Goal: Transaction & Acquisition: Purchase product/service

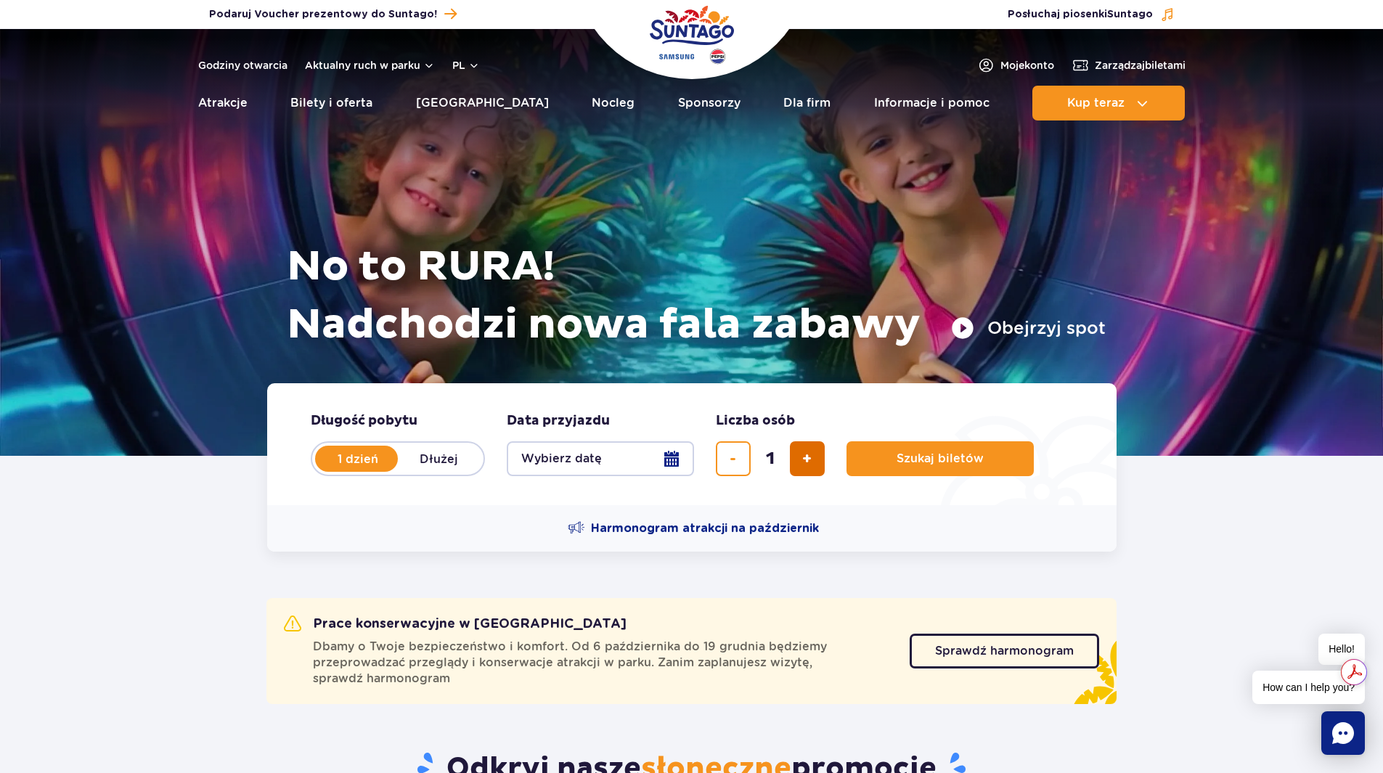
click at [807, 459] on span "dodaj bilet" at bounding box center [806, 459] width 9 height 0
type input "4"
click at [923, 460] on span "Szukaj biletów" at bounding box center [934, 458] width 87 height 13
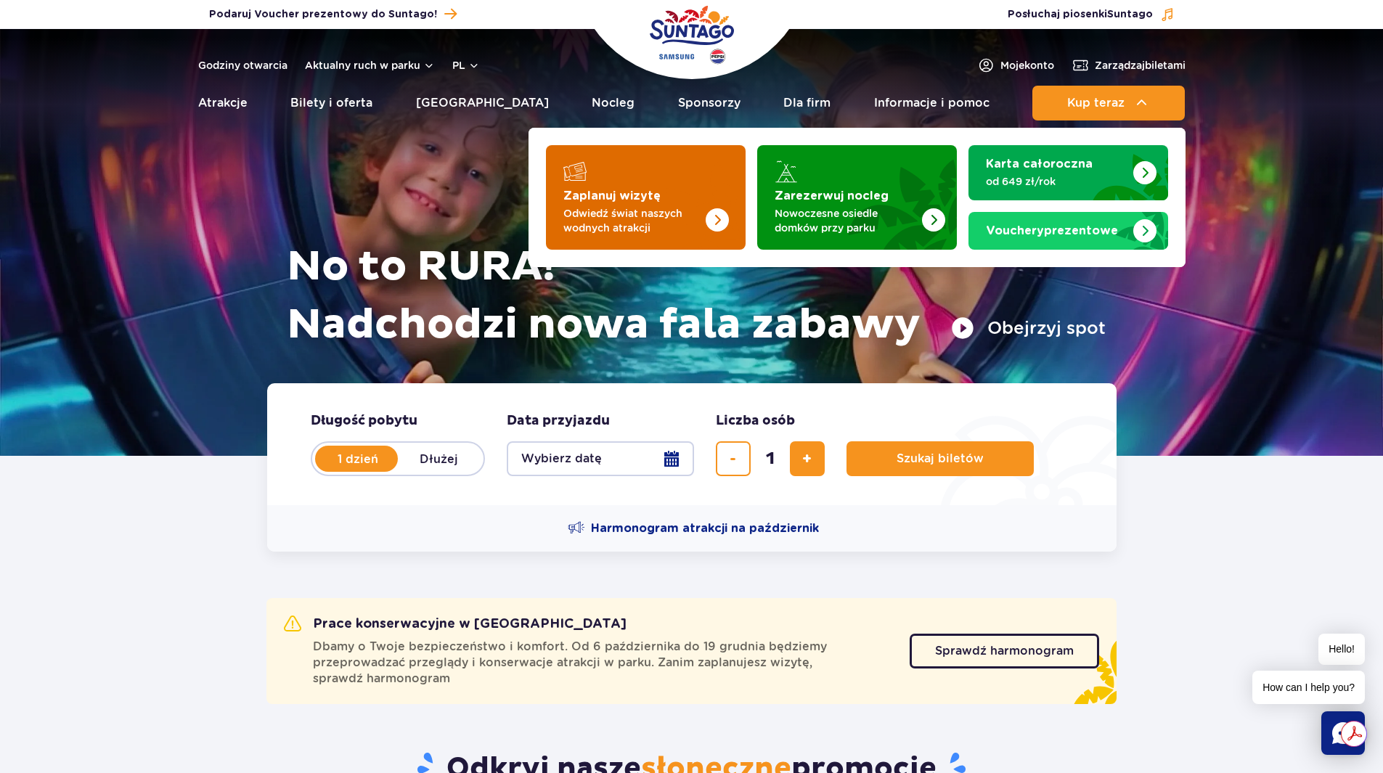
click at [669, 237] on img "Zaplanuj wizytę" at bounding box center [687, 193] width 115 height 113
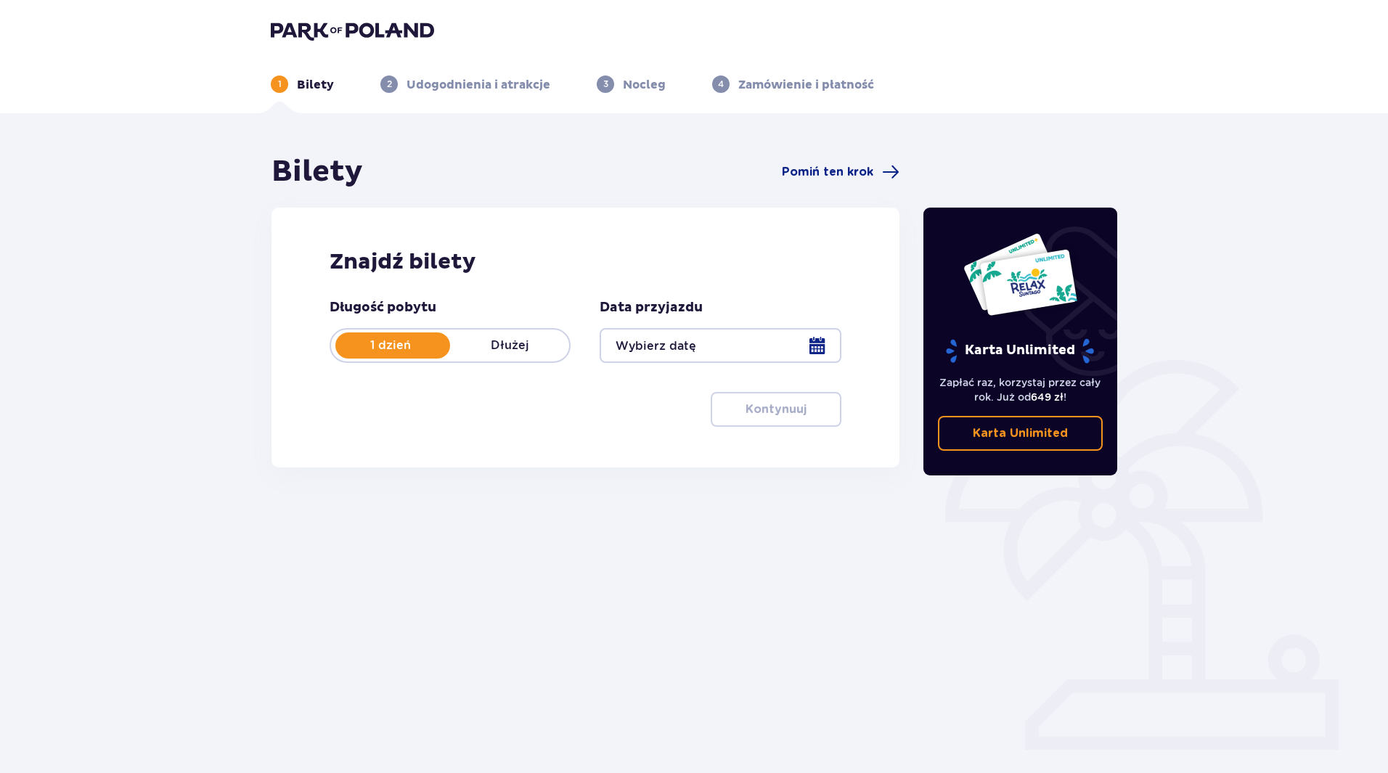
click at [822, 337] on div at bounding box center [720, 345] width 241 height 35
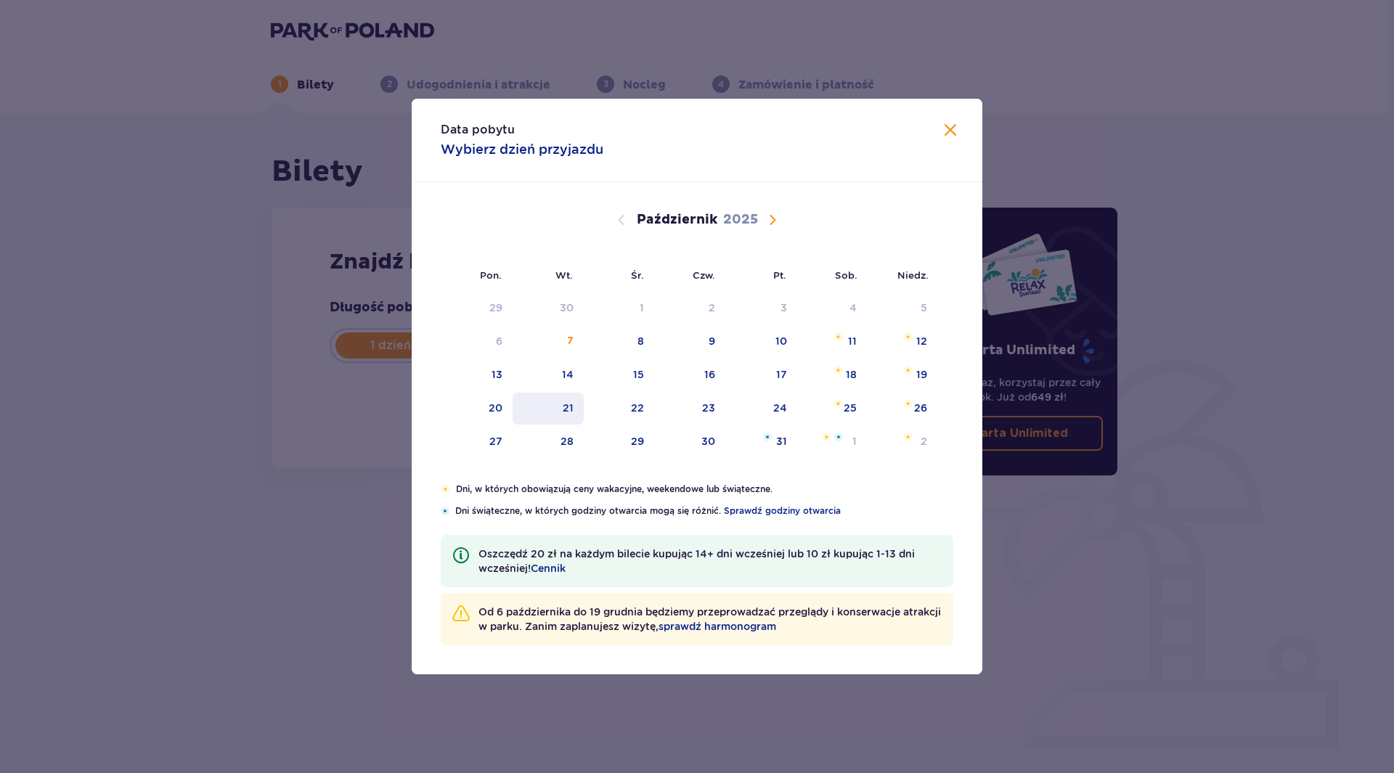
click at [577, 399] on div "21" at bounding box center [549, 409] width 72 height 32
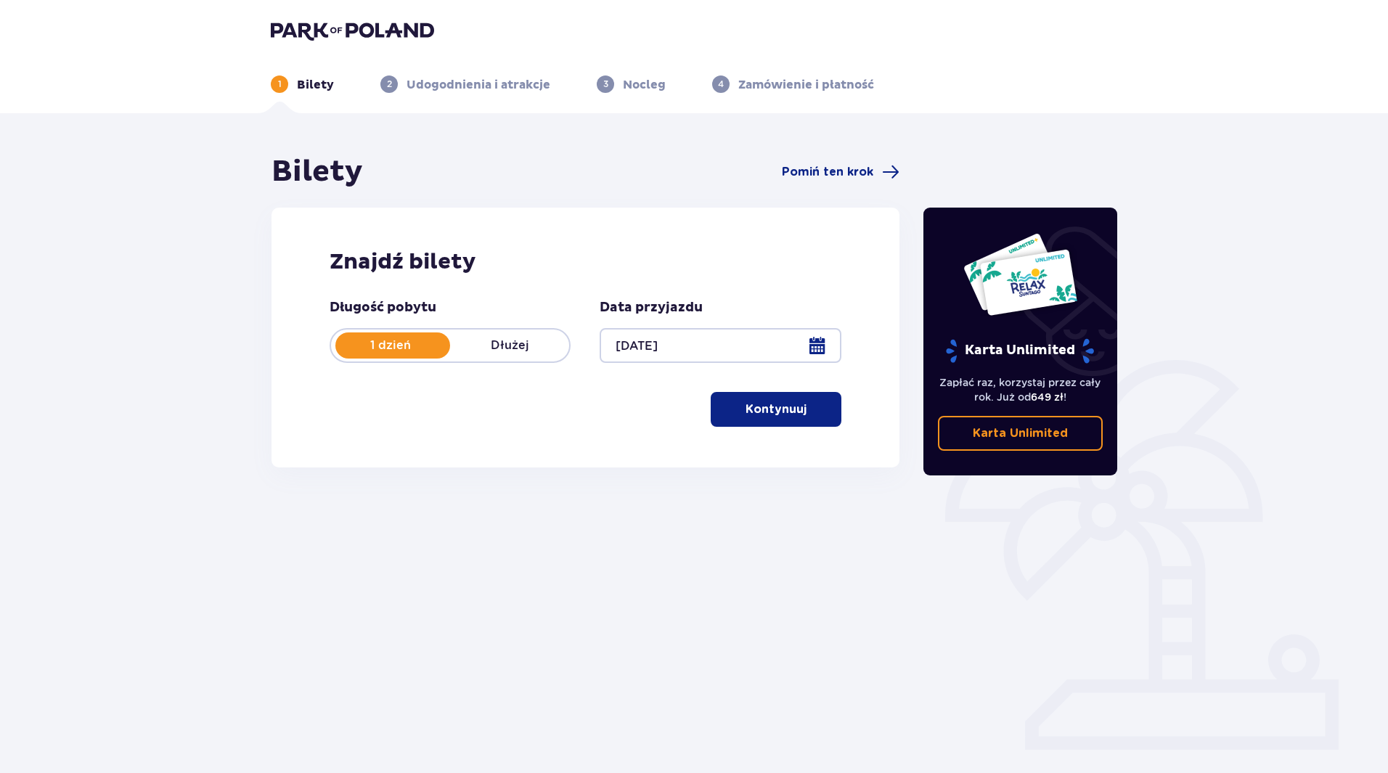
click at [755, 421] on button "Kontynuuj" at bounding box center [776, 409] width 131 height 35
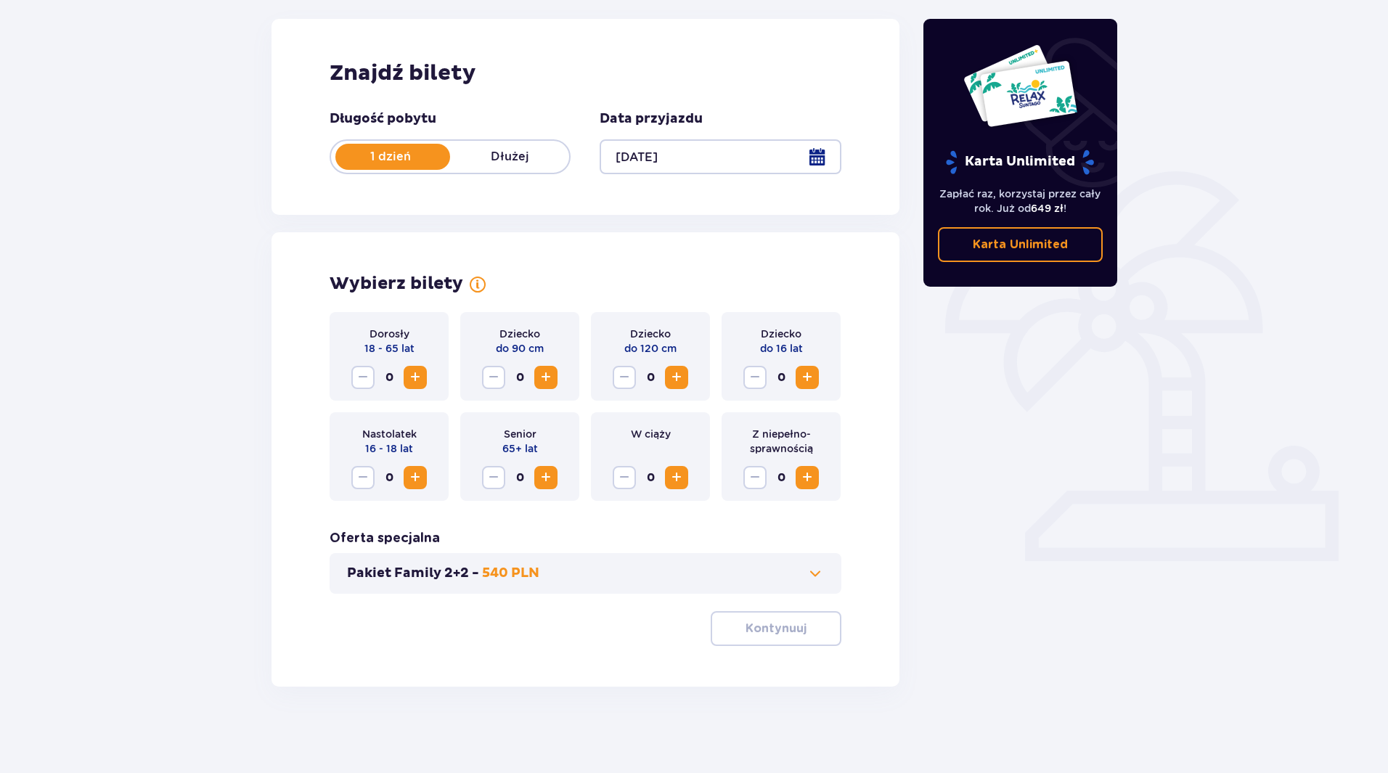
scroll to position [190, 0]
click at [625, 583] on div "Pakiet Family 2+2 - 540 PLN" at bounding box center [586, 573] width 512 height 41
click at [632, 577] on button "Pakiet Family 2+2 - 540 PLN" at bounding box center [585, 572] width 477 height 17
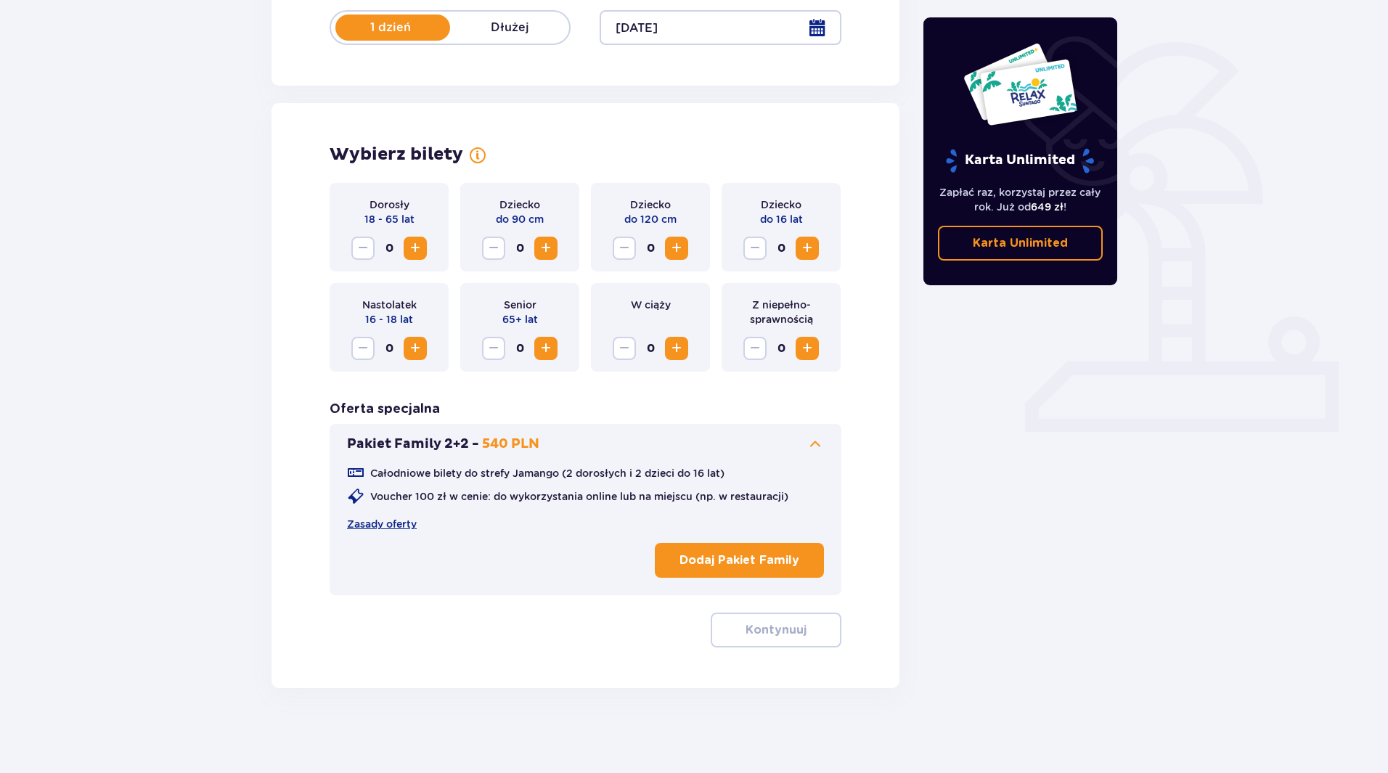
scroll to position [320, 0]
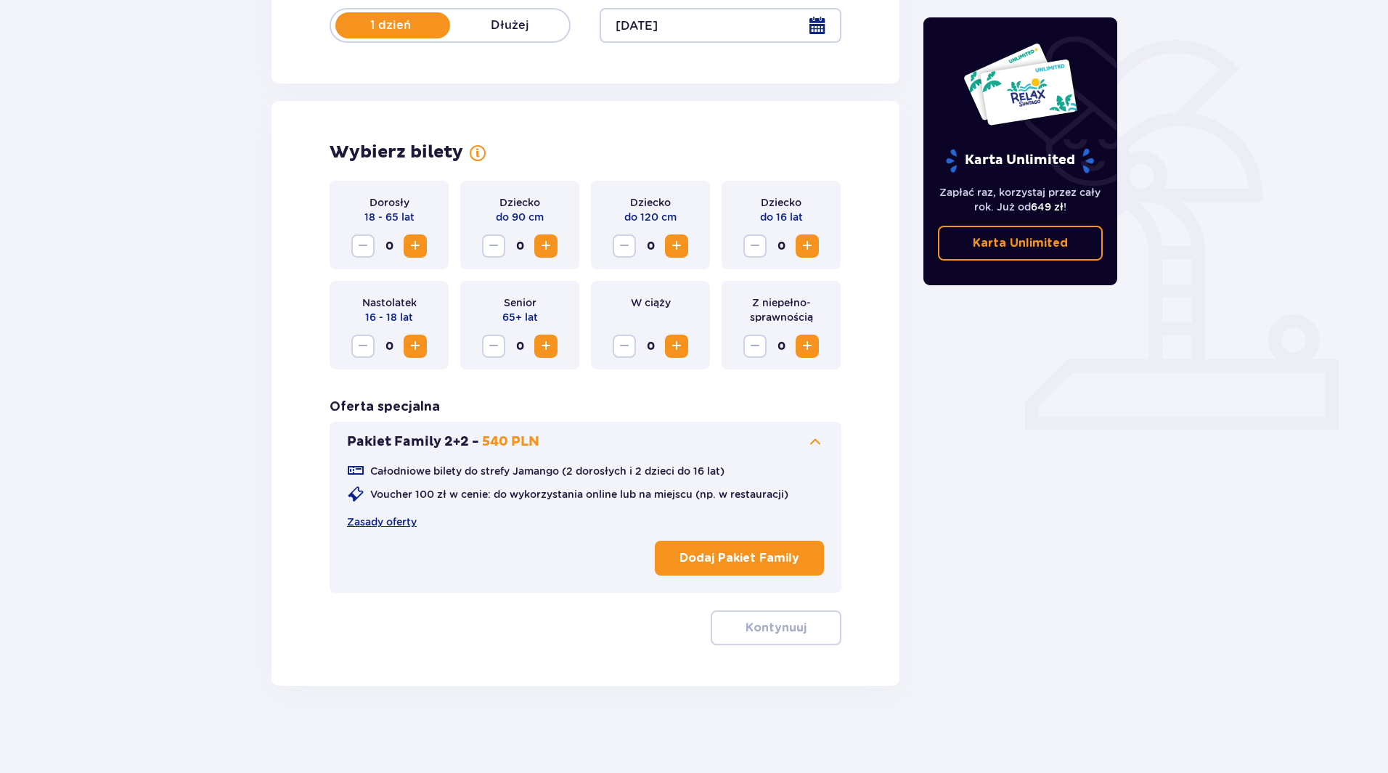
click at [418, 252] on span "Zwiększ" at bounding box center [415, 245] width 17 height 17
click at [552, 244] on span "Zwiększ" at bounding box center [545, 245] width 17 height 17
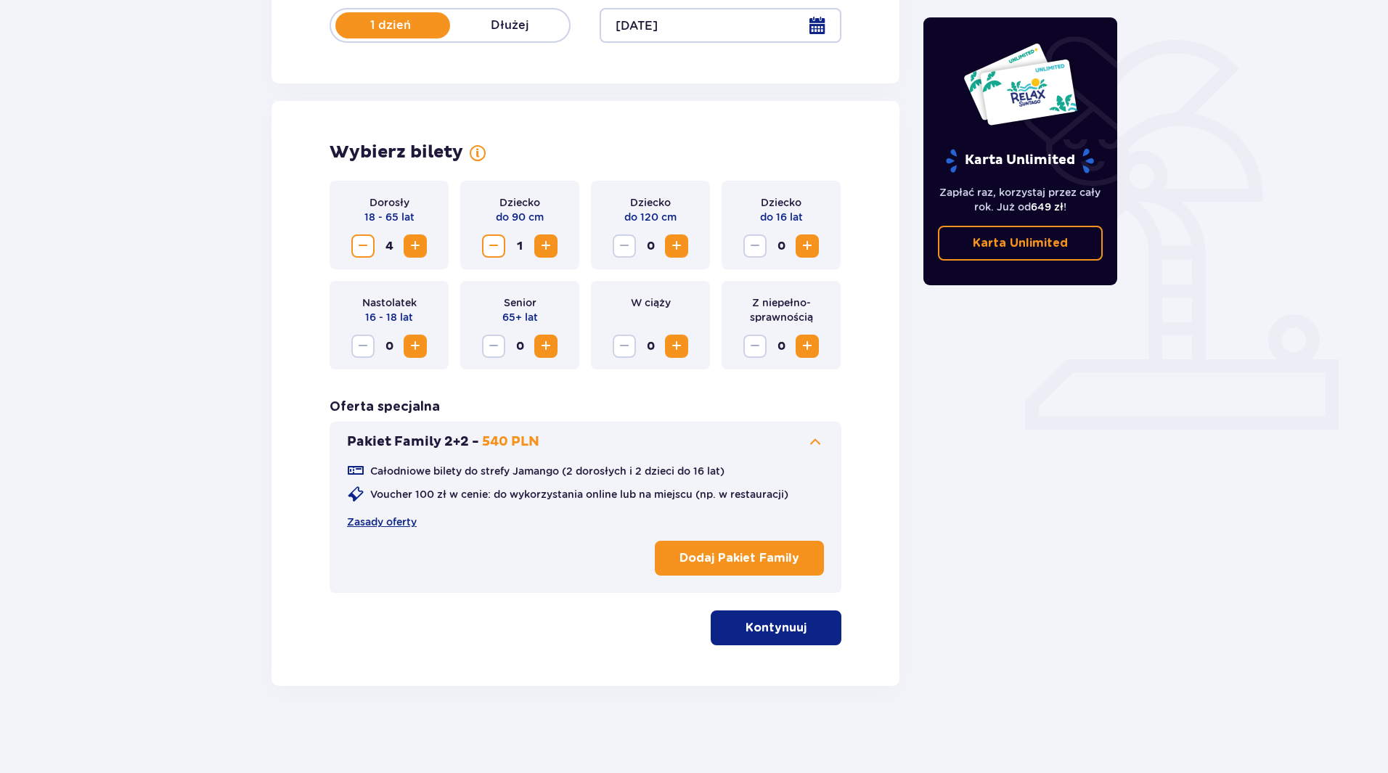
click at [807, 625] on span "button" at bounding box center [809, 627] width 17 height 17
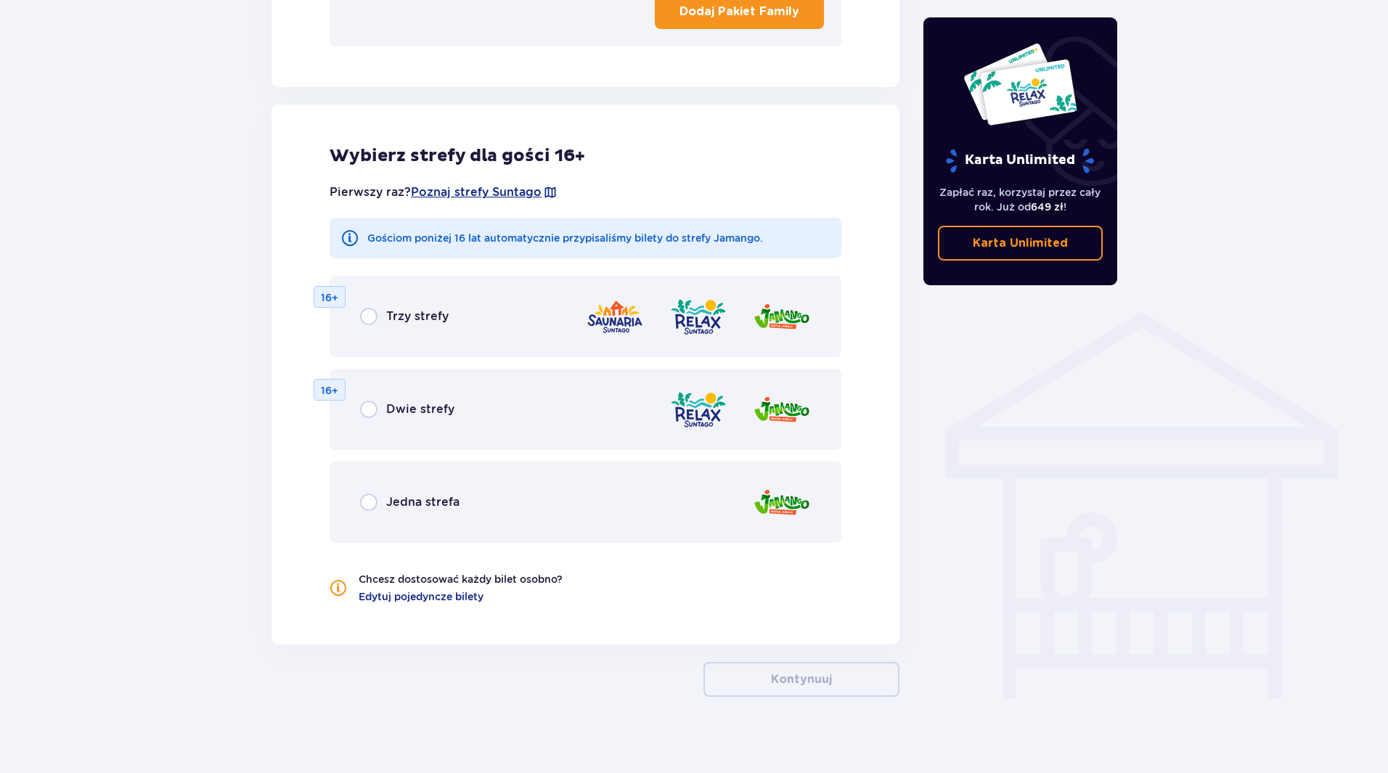
scroll to position [878, 0]
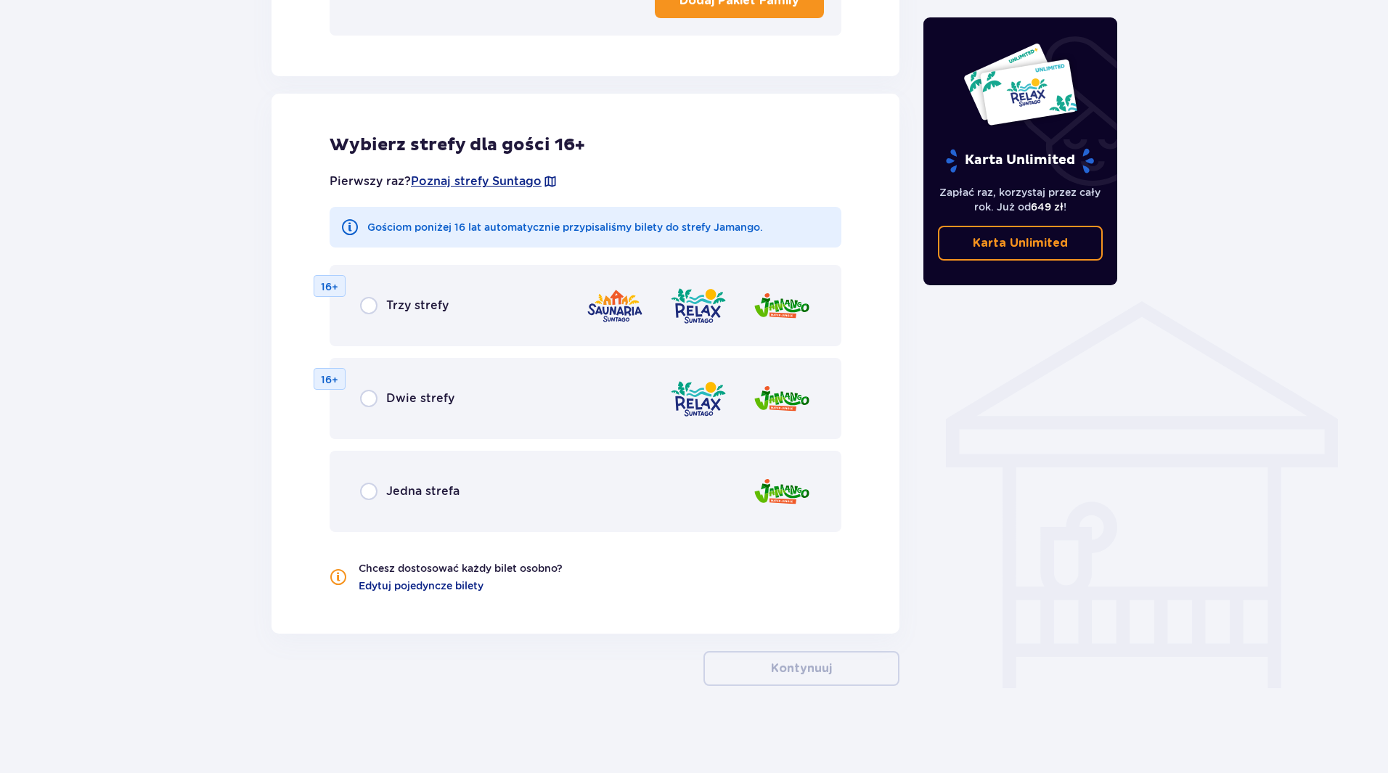
click at [440, 329] on div "Trzy strefy 16+" at bounding box center [586, 305] width 512 height 81
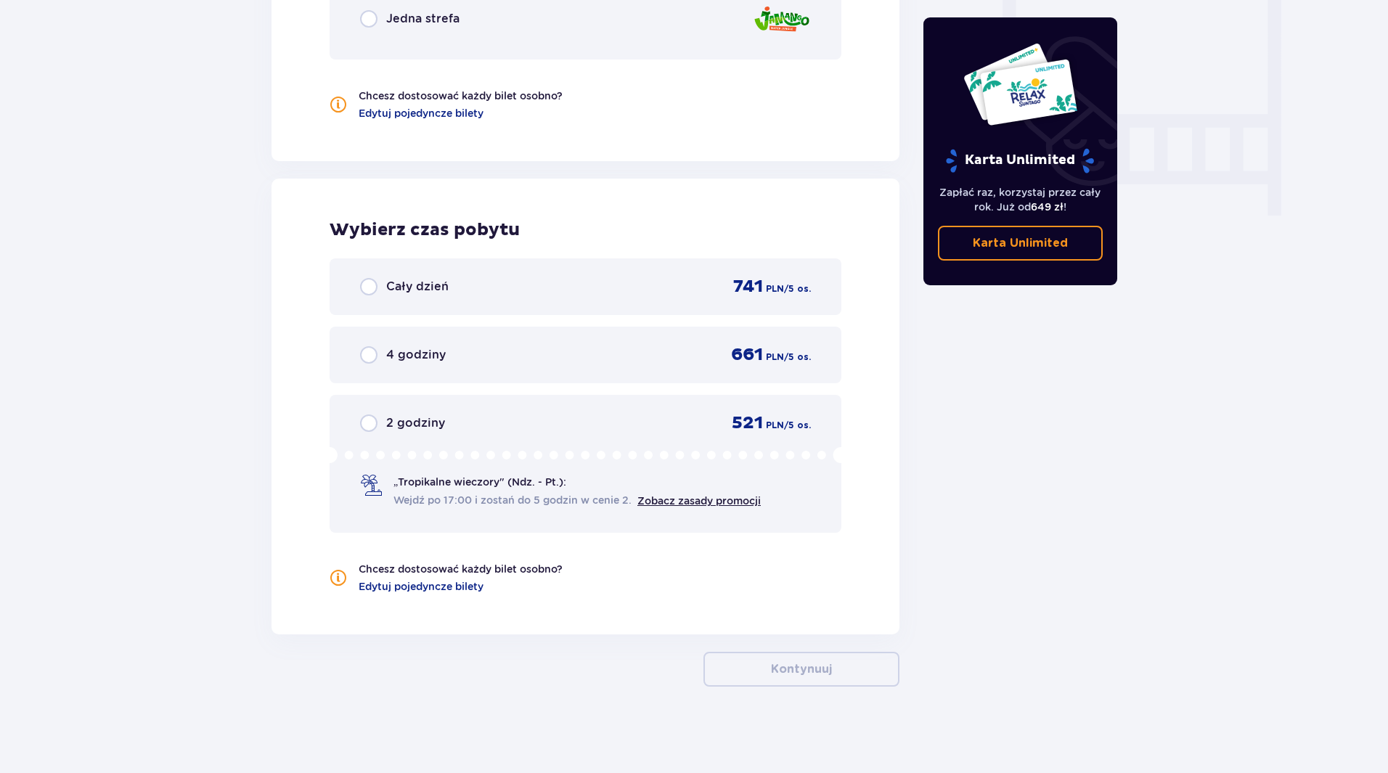
scroll to position [1351, 0]
click at [423, 280] on span "Cały dzień" at bounding box center [417, 286] width 62 height 16
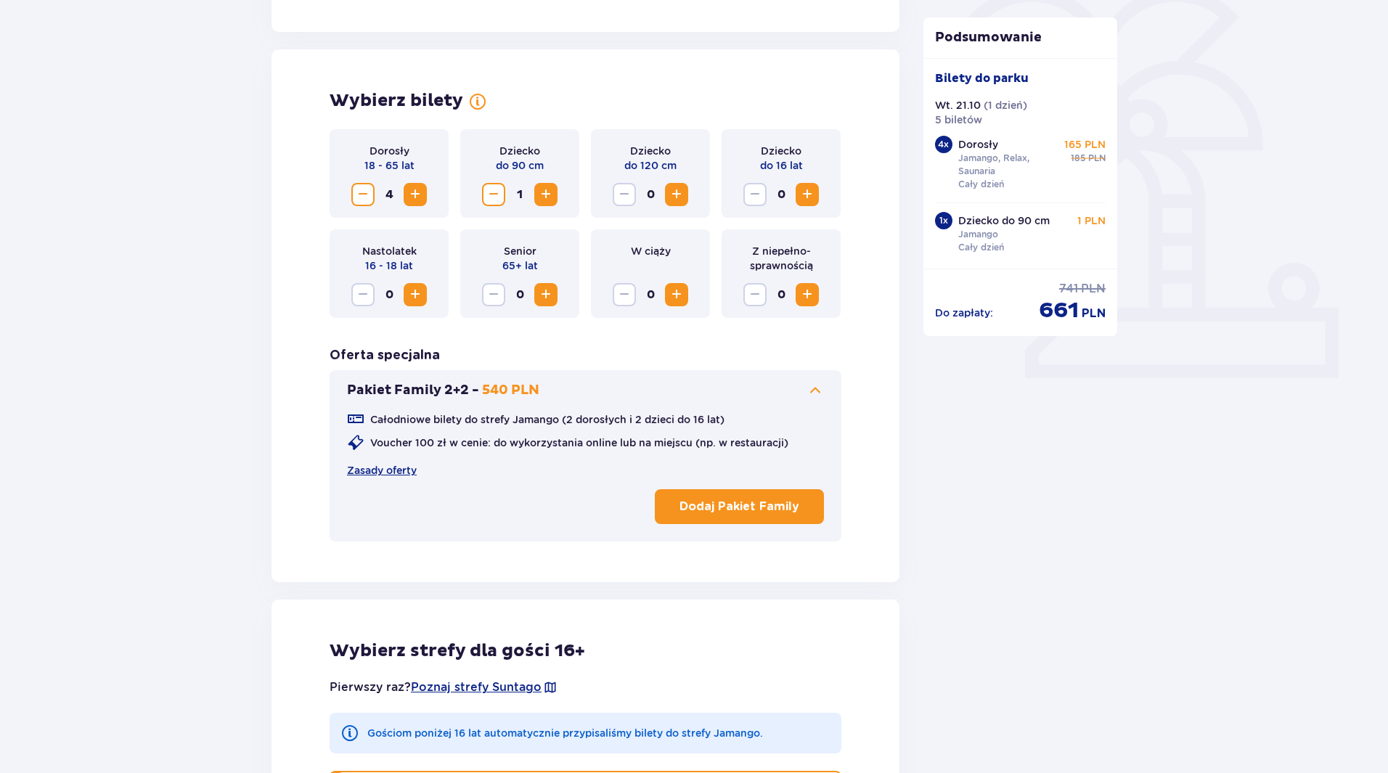
scroll to position [361, 0]
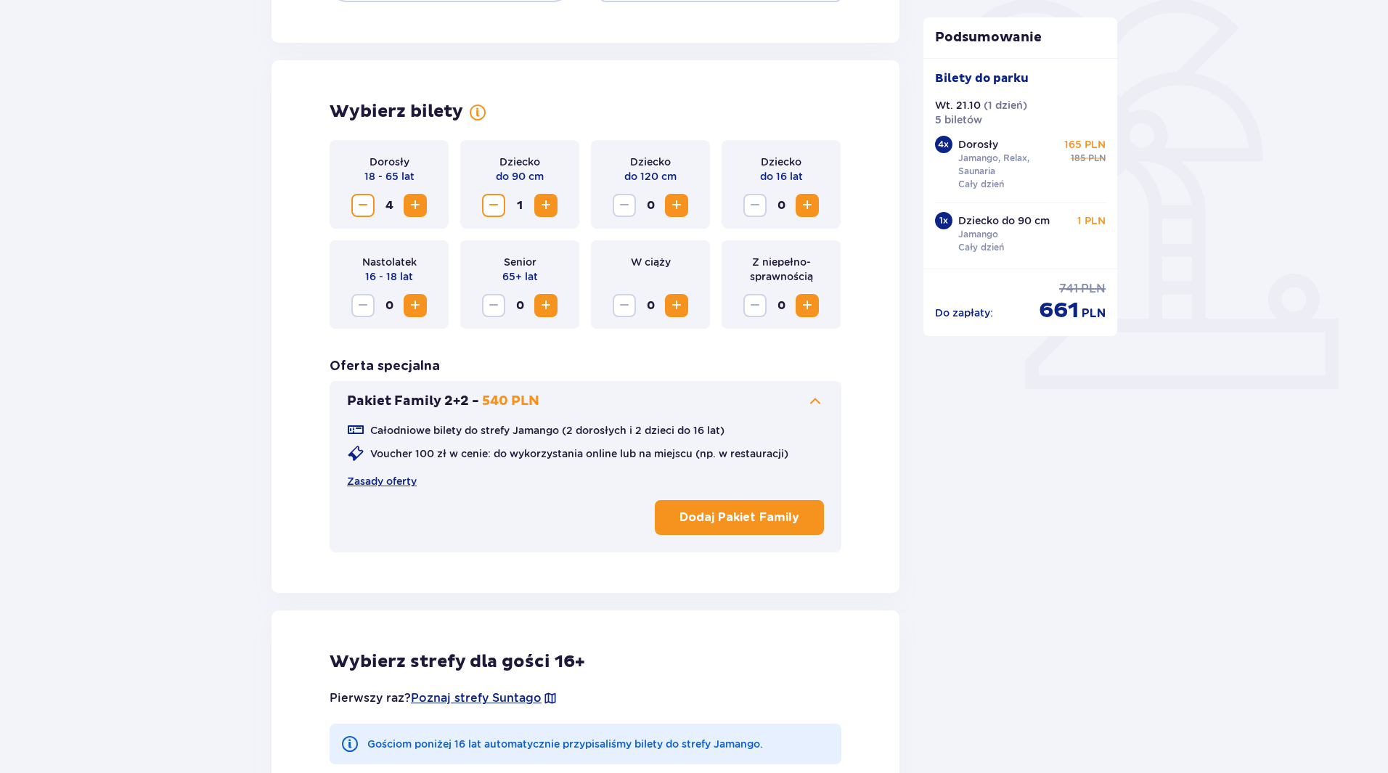
click at [488, 206] on span "Zmniejsz" at bounding box center [493, 205] width 17 height 17
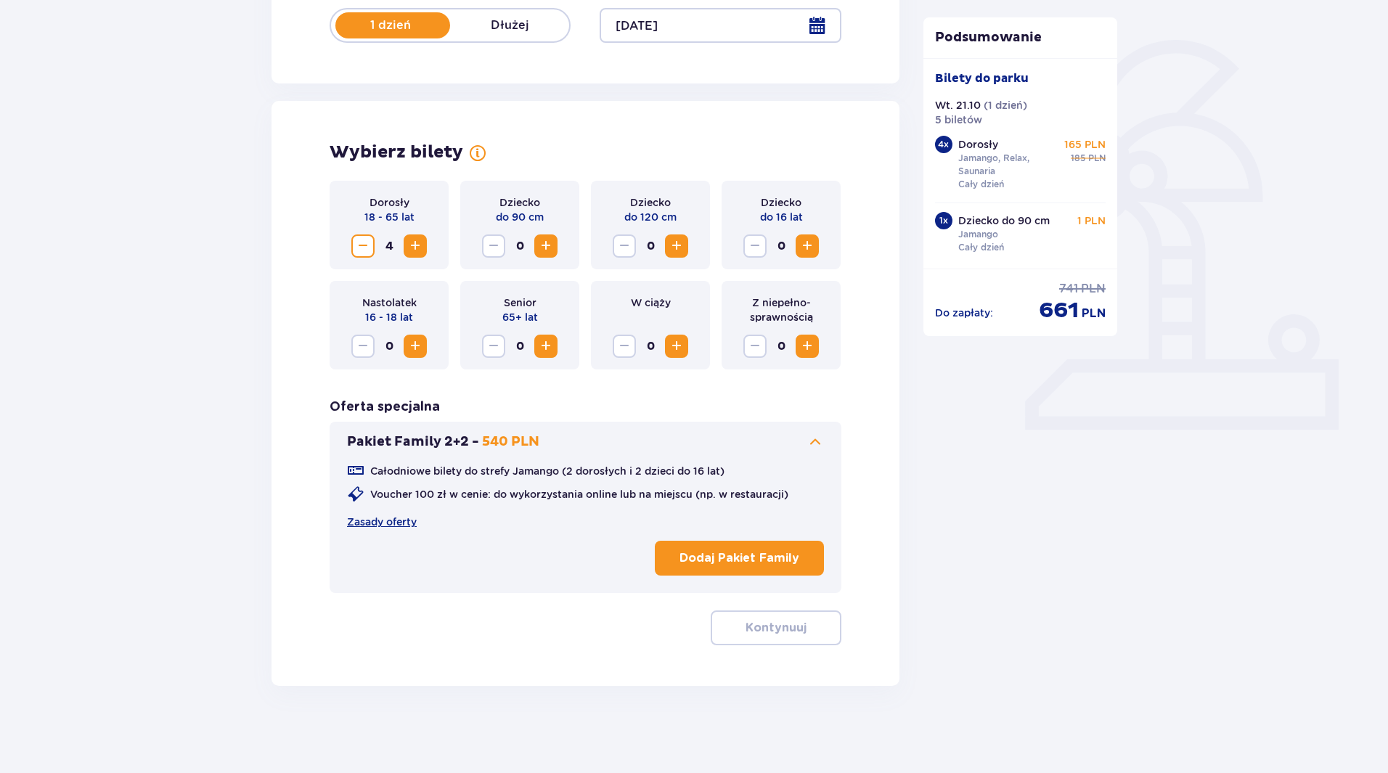
scroll to position [320, 0]
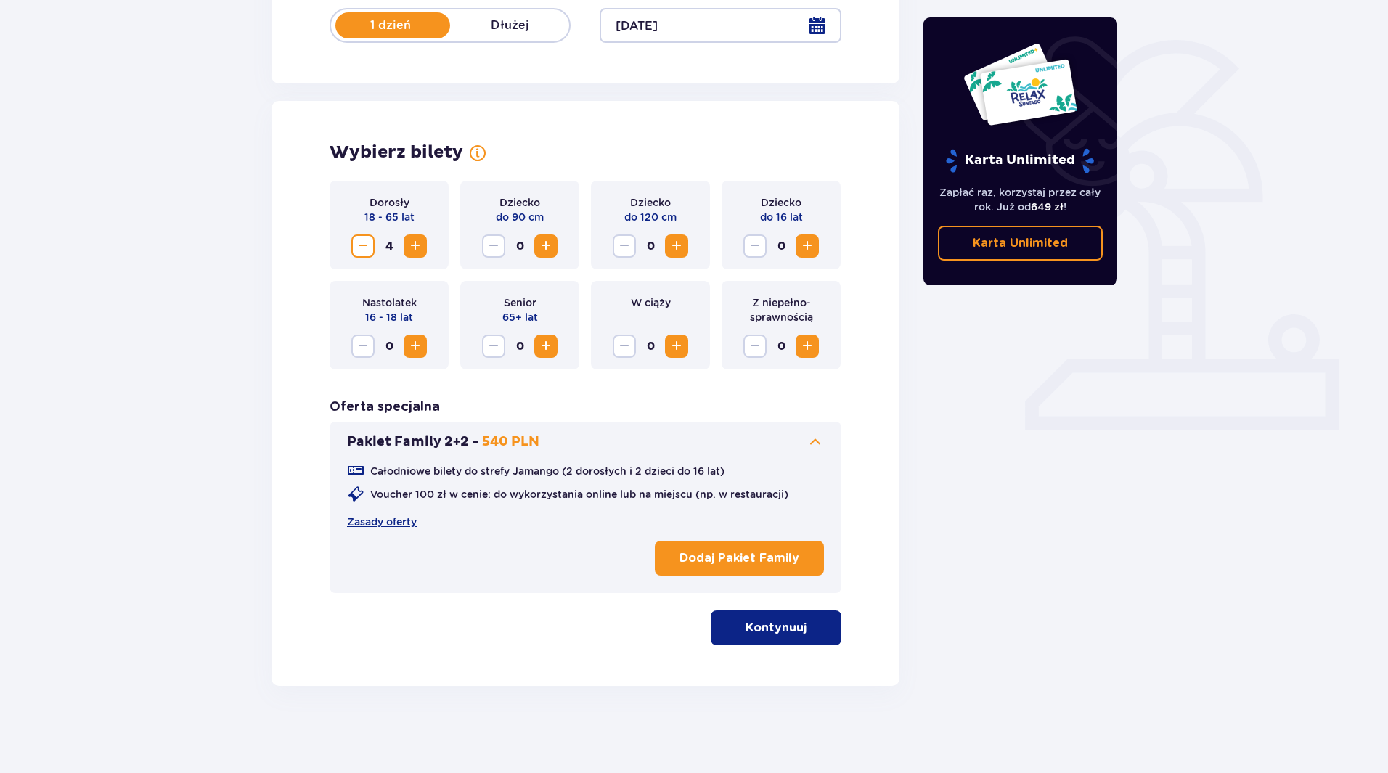
click at [684, 247] on span "Zwiększ" at bounding box center [676, 245] width 17 height 17
click at [796, 614] on button "Kontynuuj" at bounding box center [776, 628] width 131 height 35
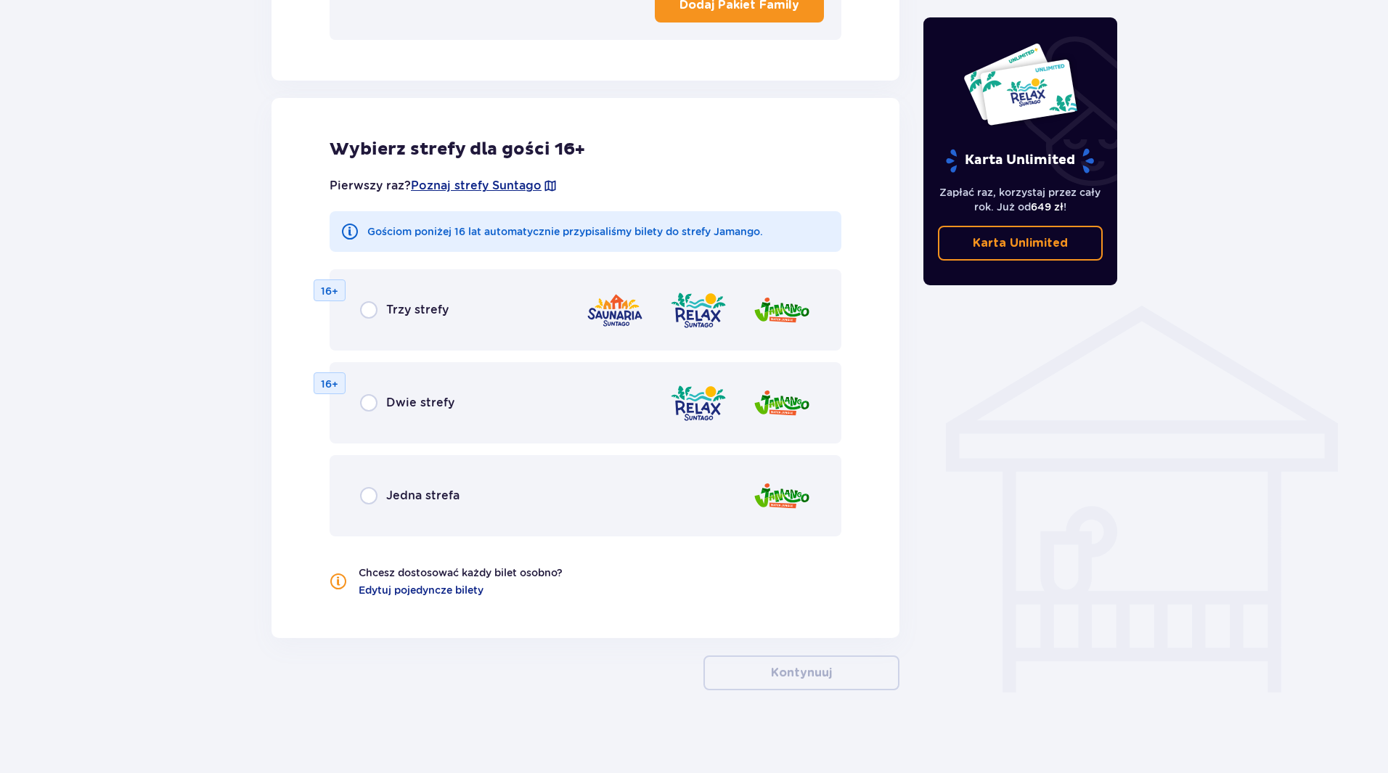
scroll to position [878, 0]
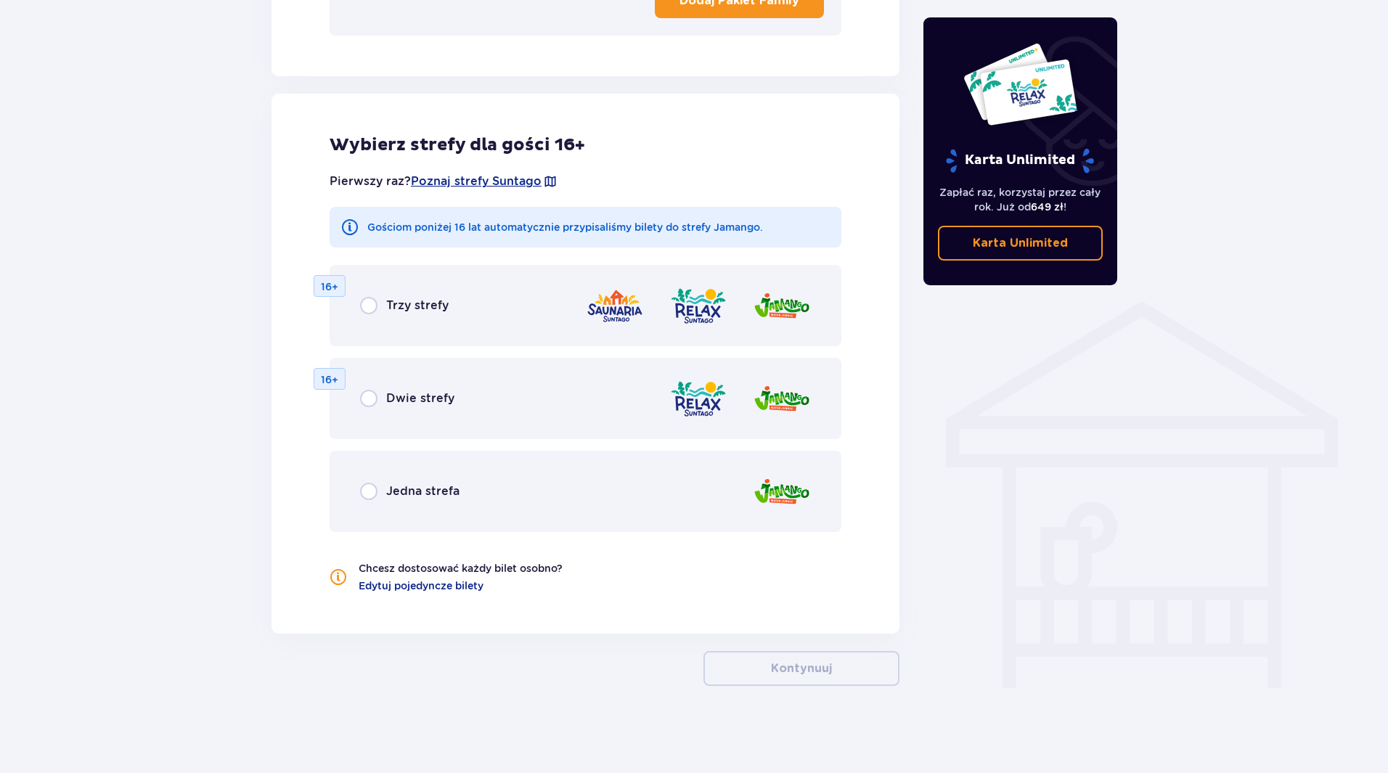
click at [586, 325] on img at bounding box center [615, 305] width 58 height 41
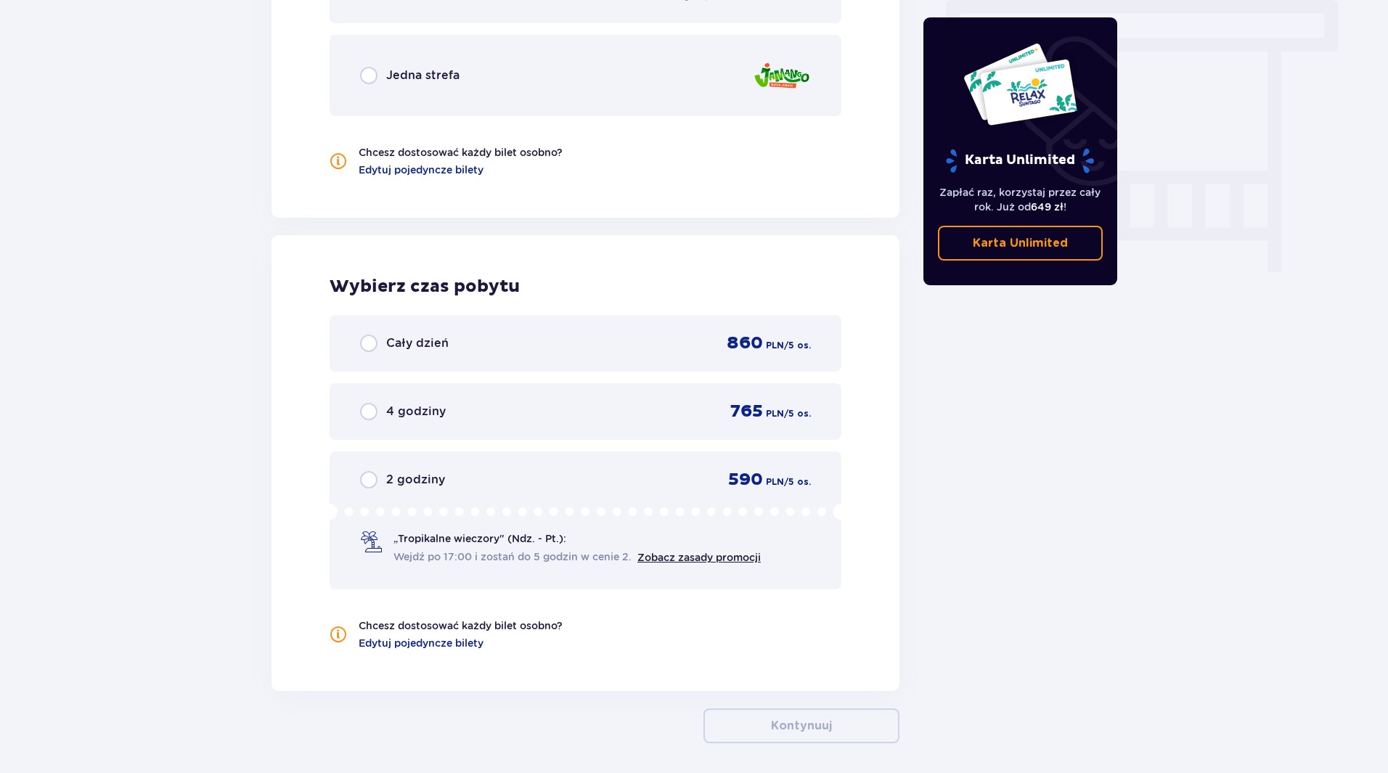
scroll to position [1341, 0]
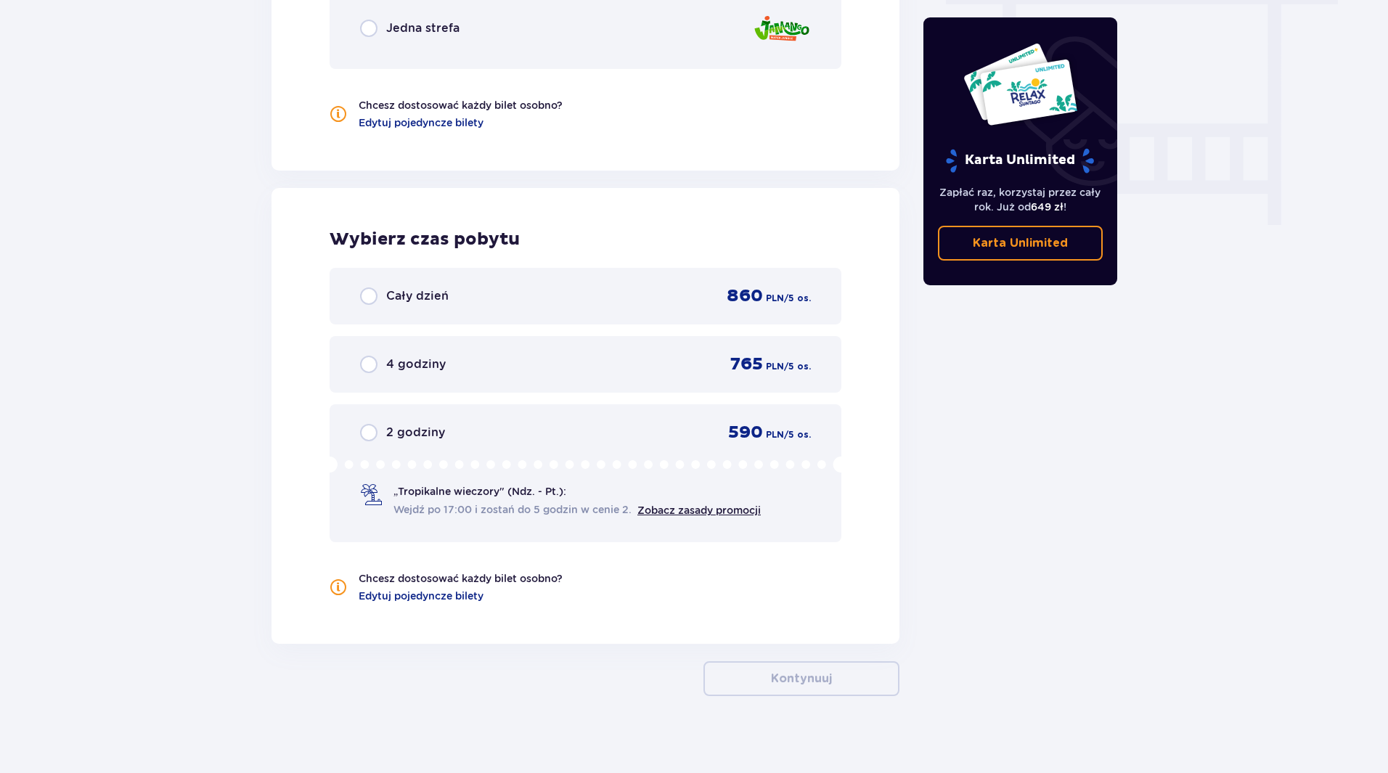
click at [567, 296] on div "Cały dzień 860 PLN / 5 os." at bounding box center [585, 296] width 451 height 22
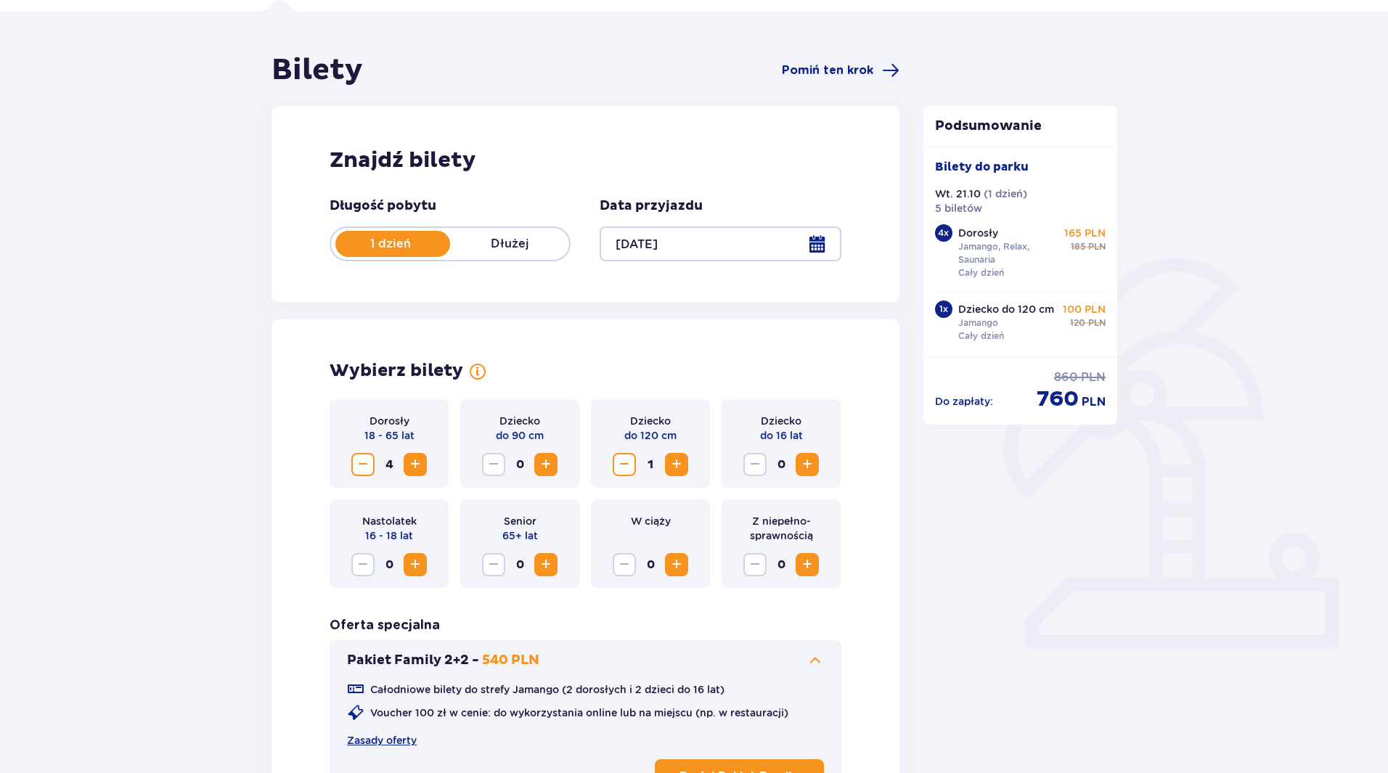
scroll to position [0, 0]
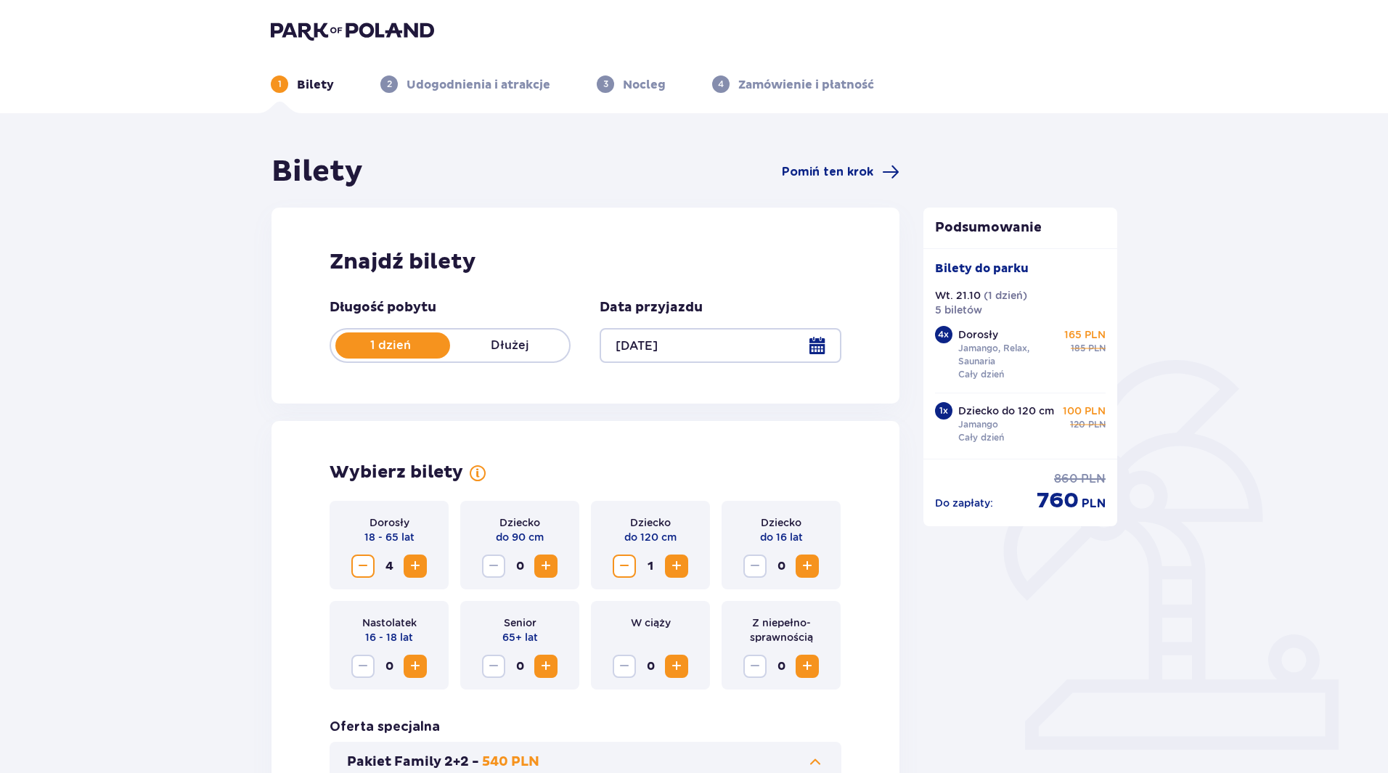
click at [815, 345] on div at bounding box center [720, 345] width 241 height 35
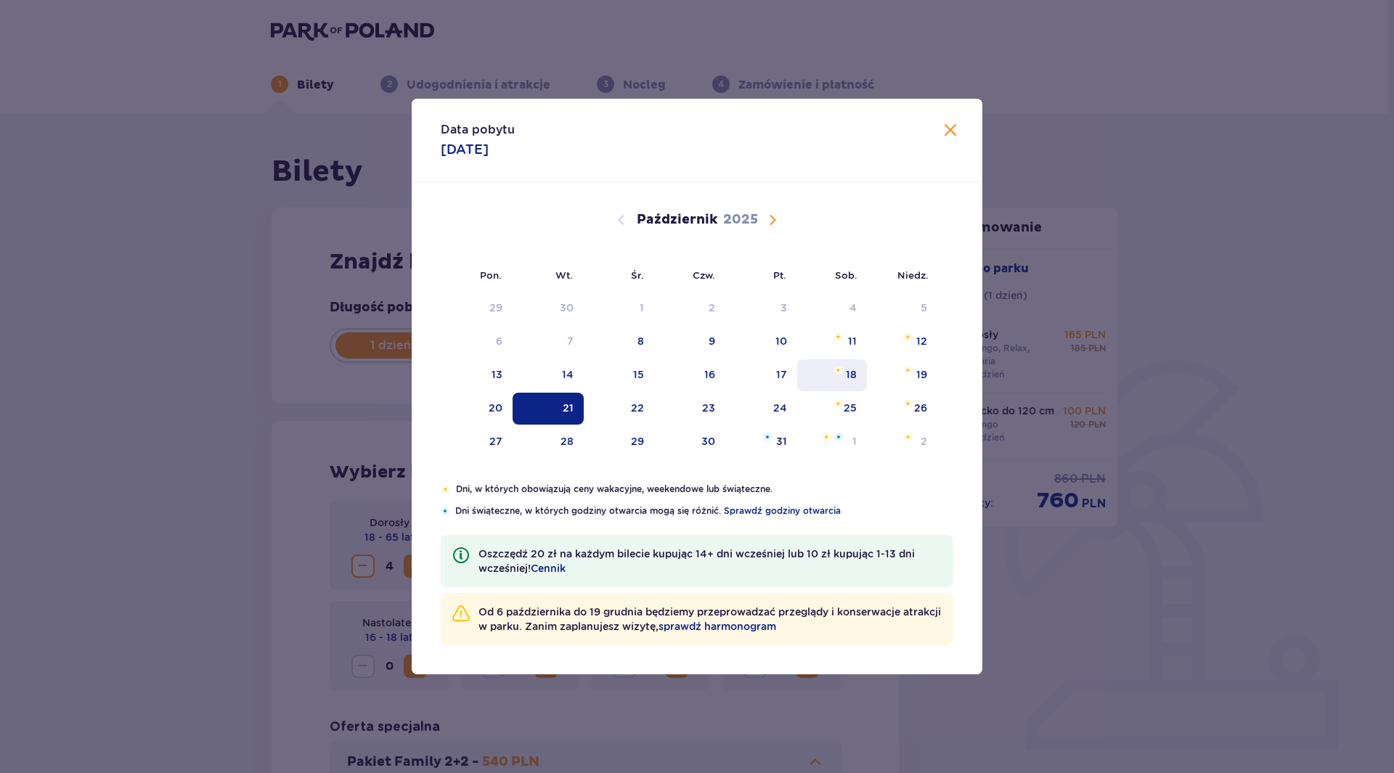
click at [839, 369] on img "sobota, 18 października 2025" at bounding box center [838, 370] width 9 height 9
type input "18.10.25"
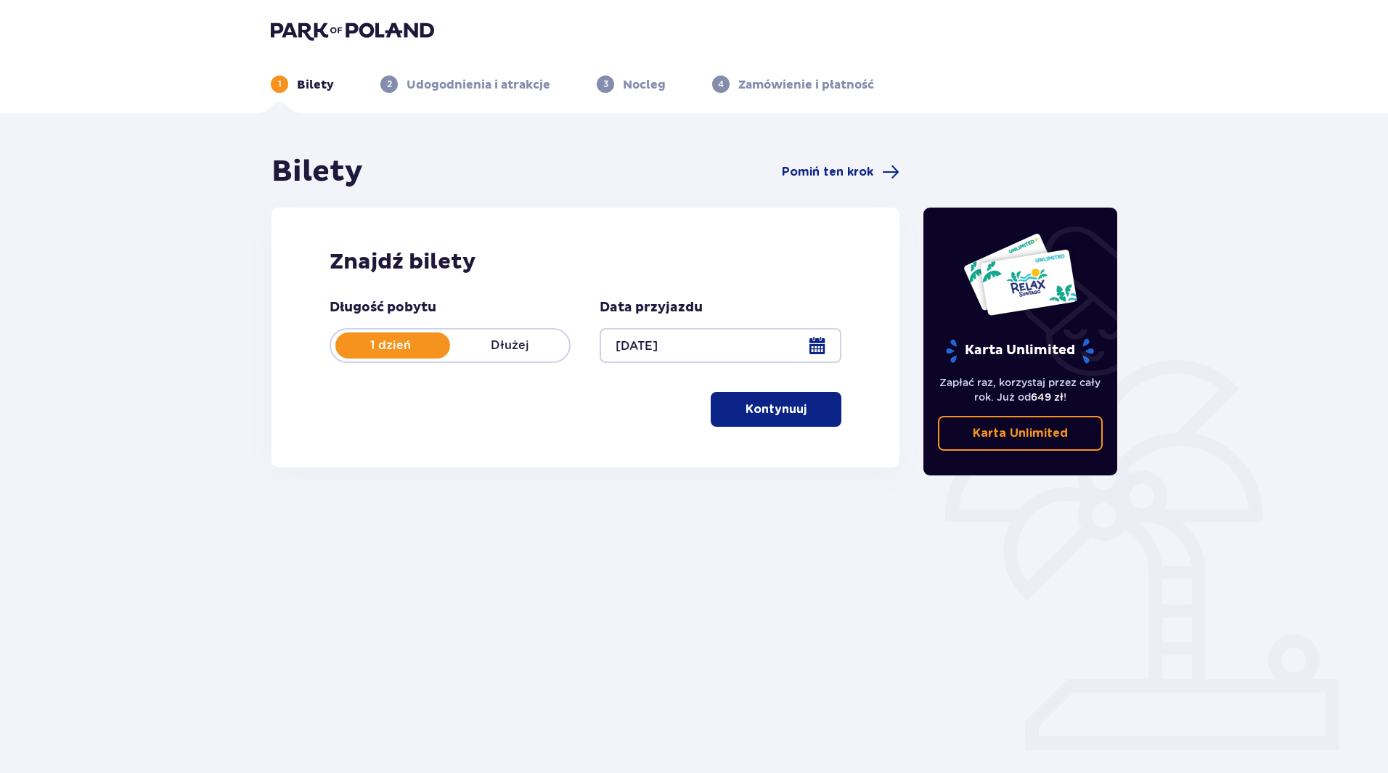
click at [778, 402] on p "Kontynuuj" at bounding box center [776, 410] width 61 height 16
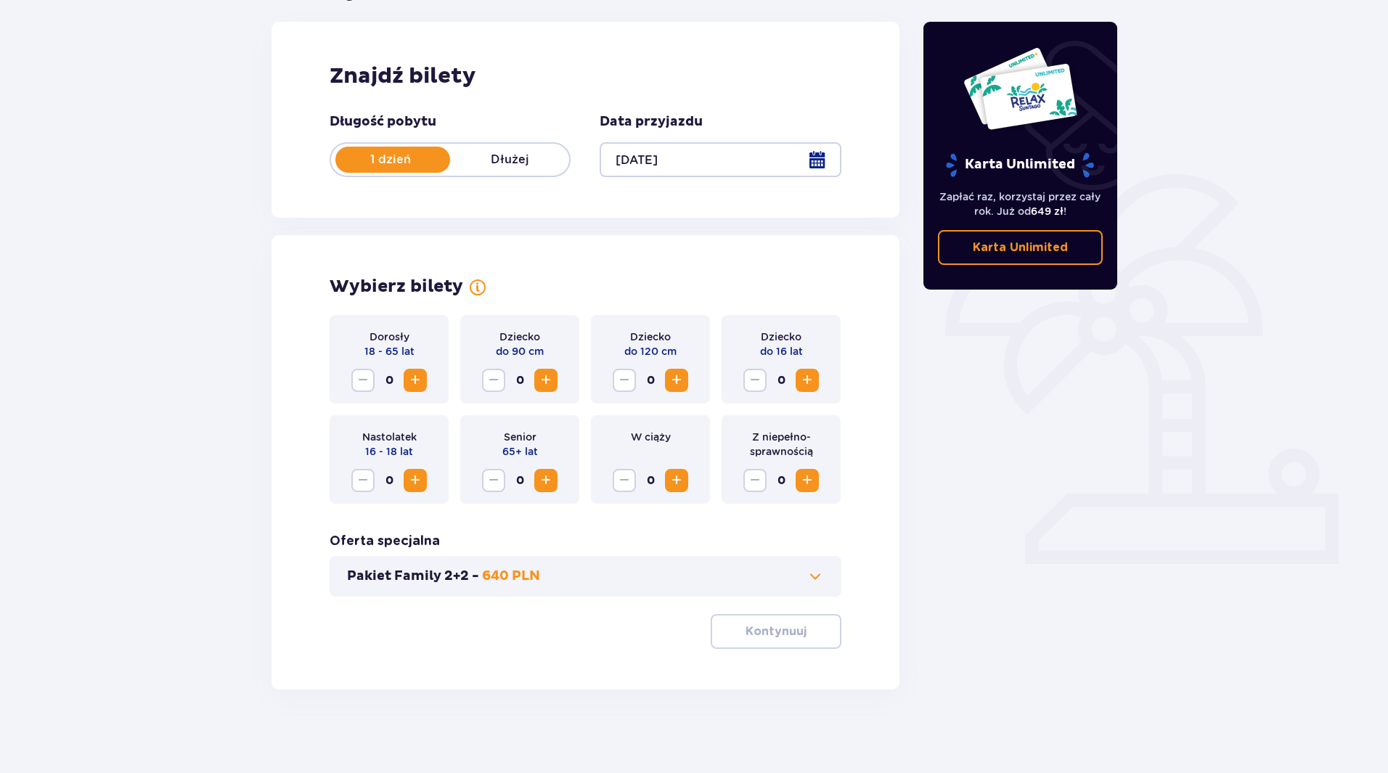
scroll to position [190, 0]
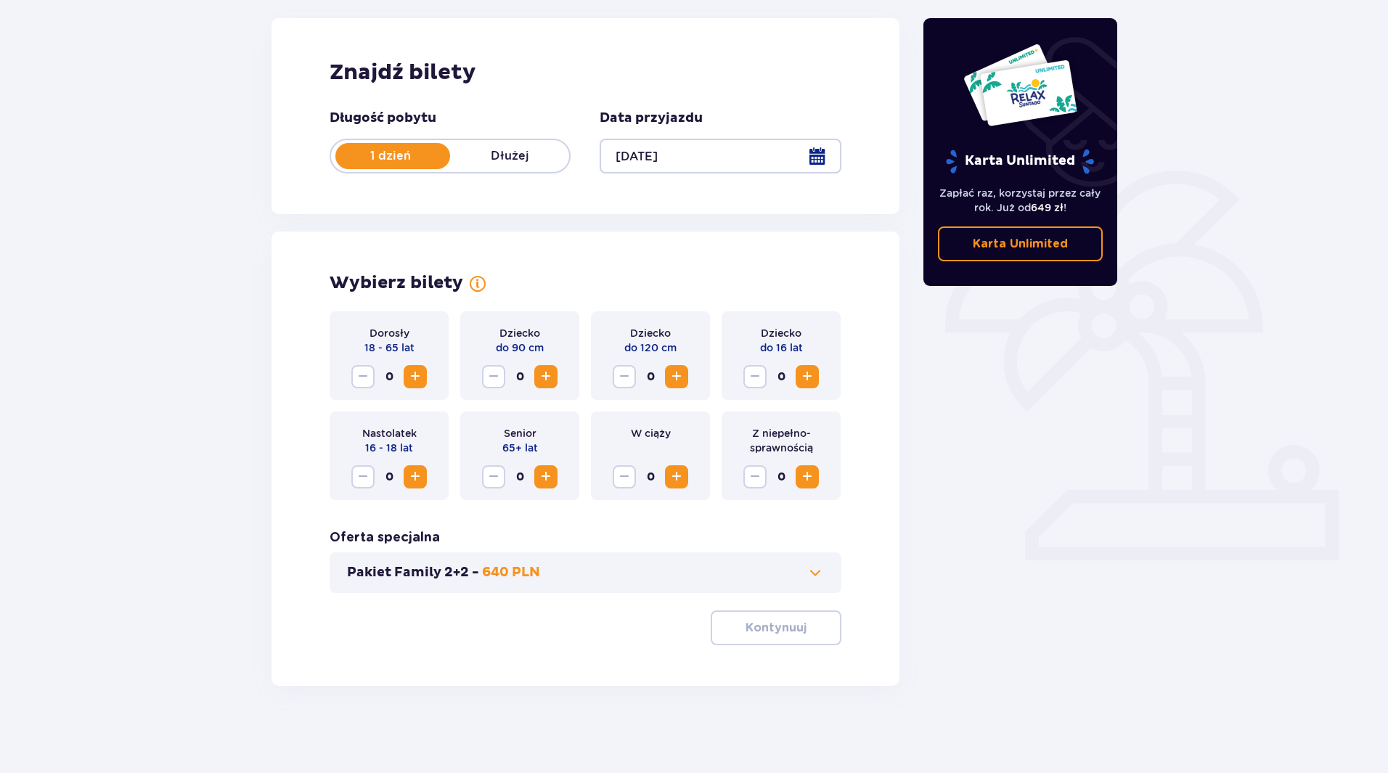
click at [418, 372] on span "Zwiększ" at bounding box center [415, 376] width 17 height 17
click at [553, 378] on span "Zwiększ" at bounding box center [545, 376] width 17 height 17
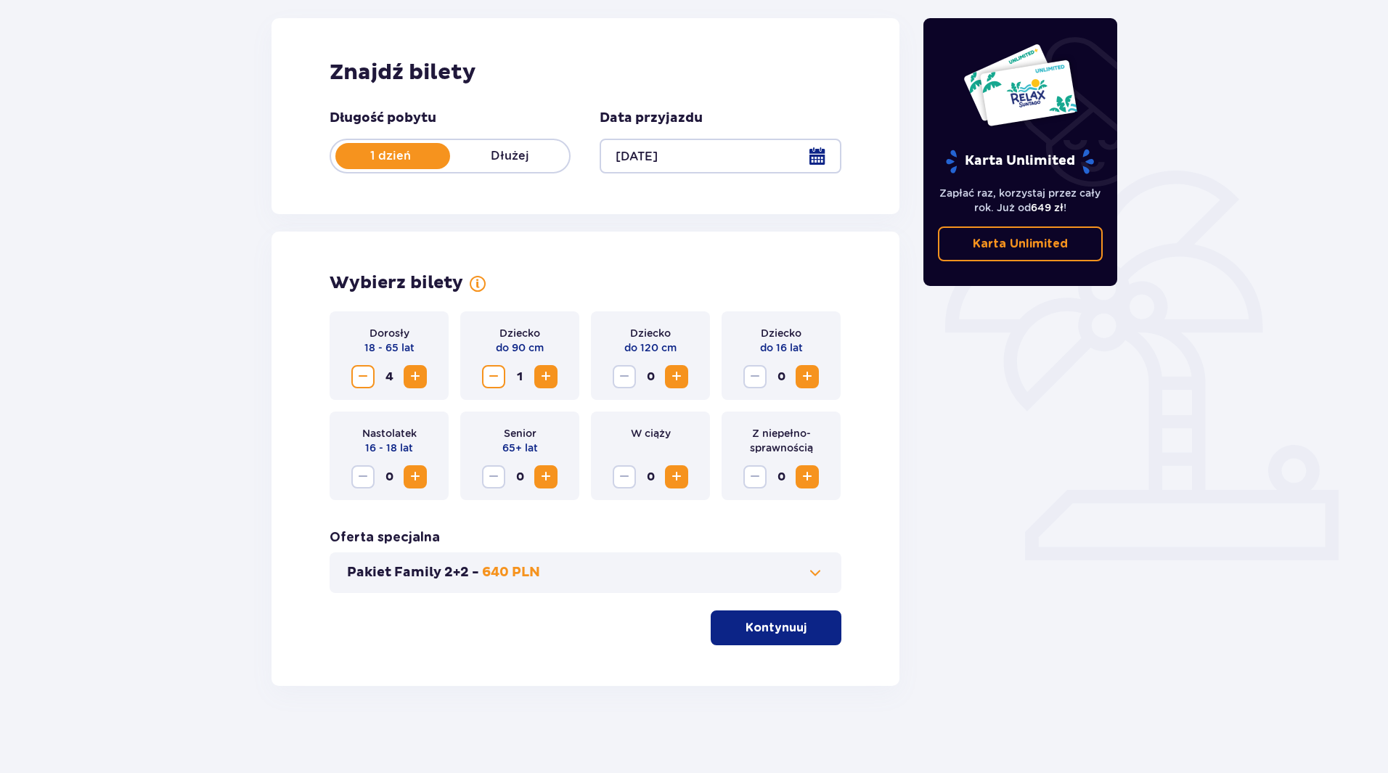
click at [761, 618] on button "Kontynuuj" at bounding box center [776, 628] width 131 height 35
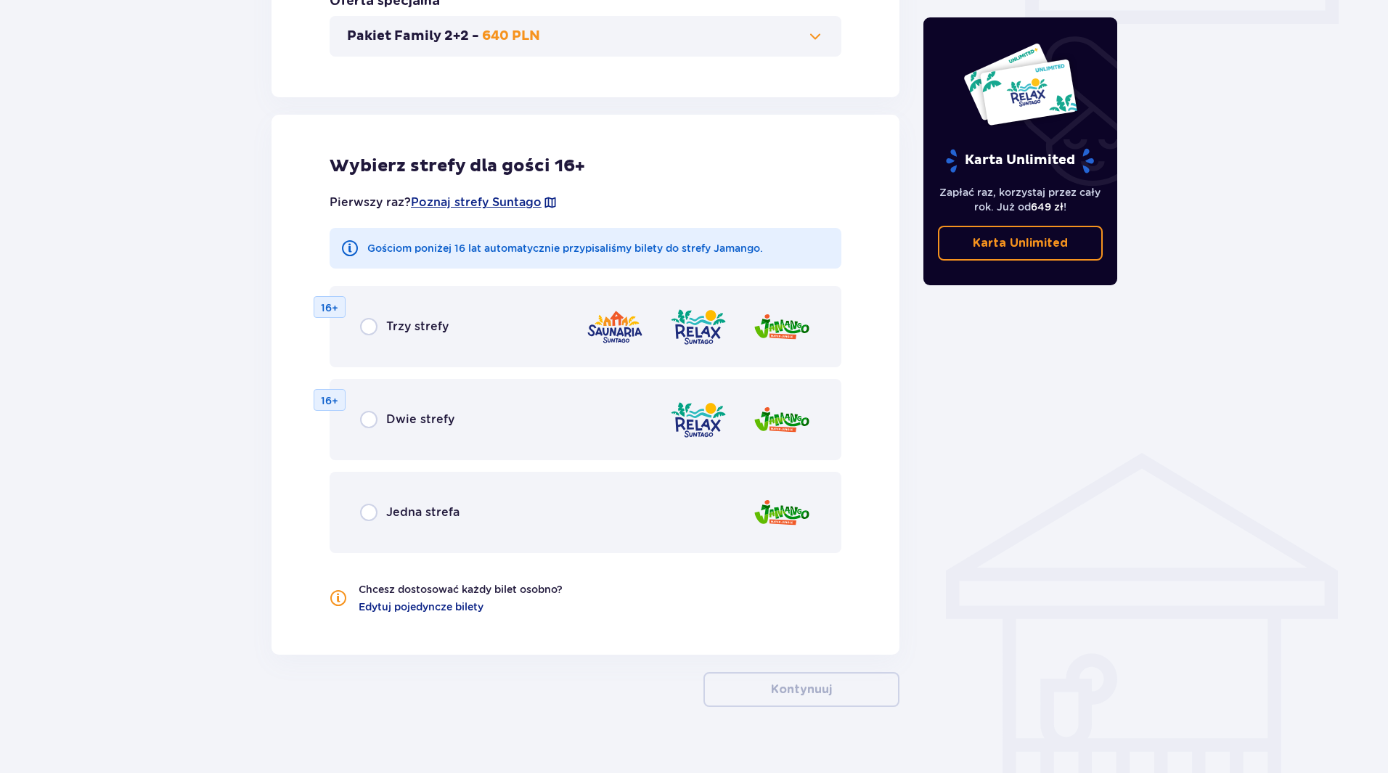
scroll to position [747, 0]
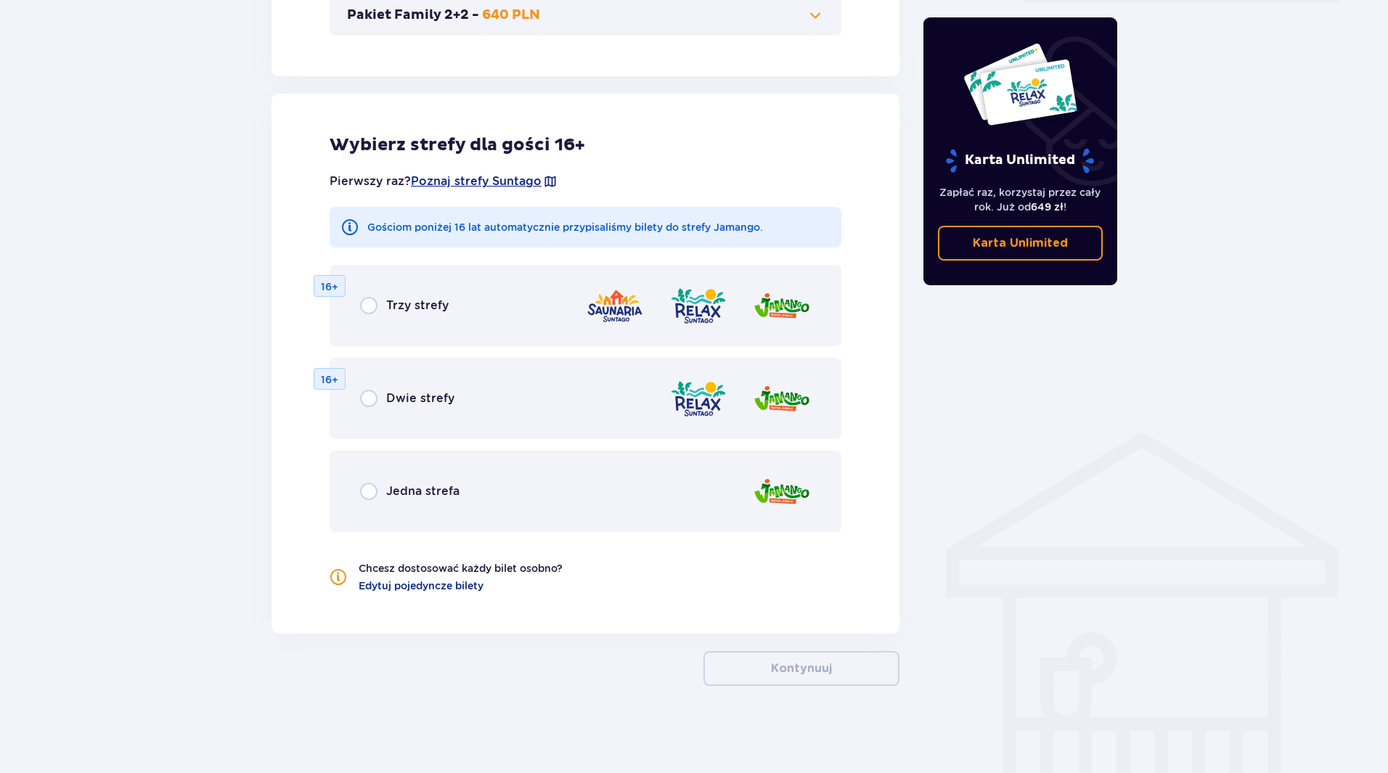
click at [539, 301] on div "Trzy strefy 16+" at bounding box center [586, 305] width 512 height 81
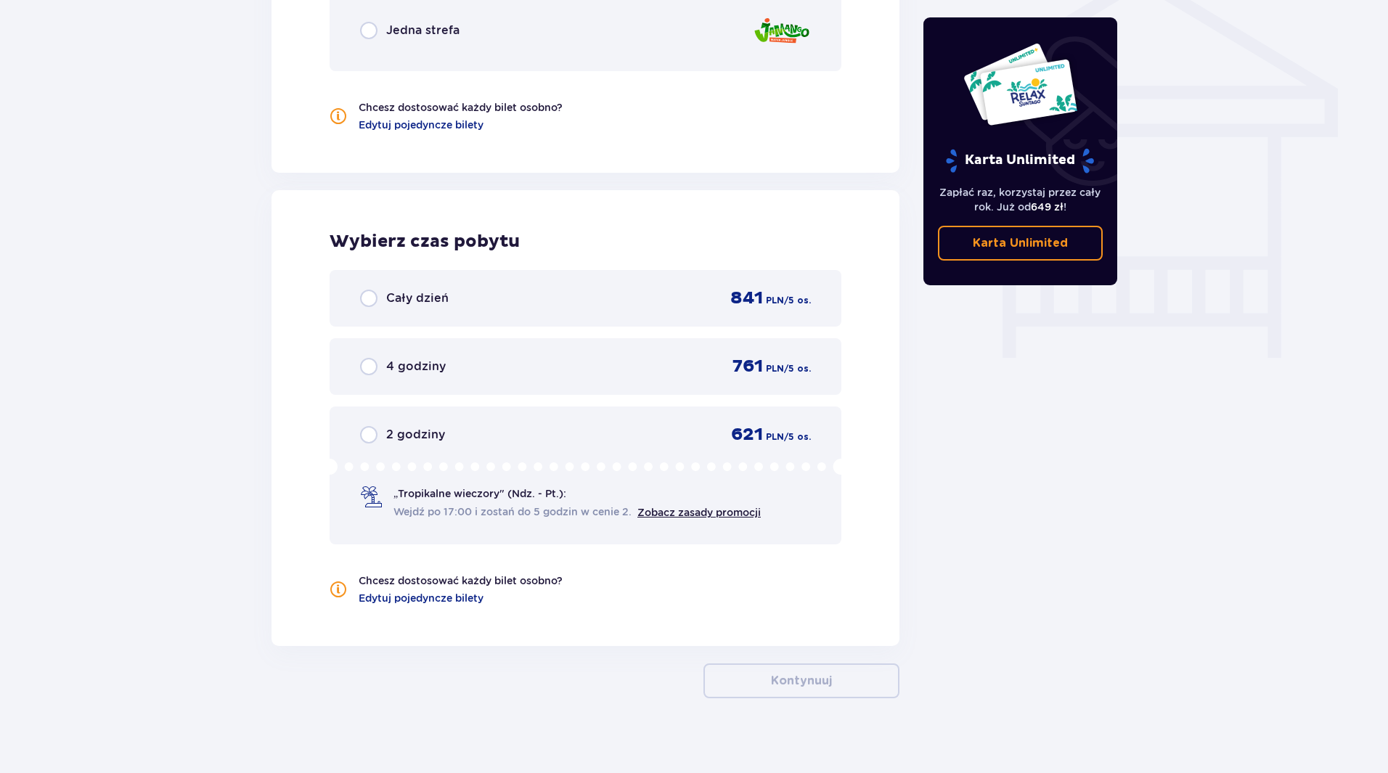
scroll to position [1221, 0]
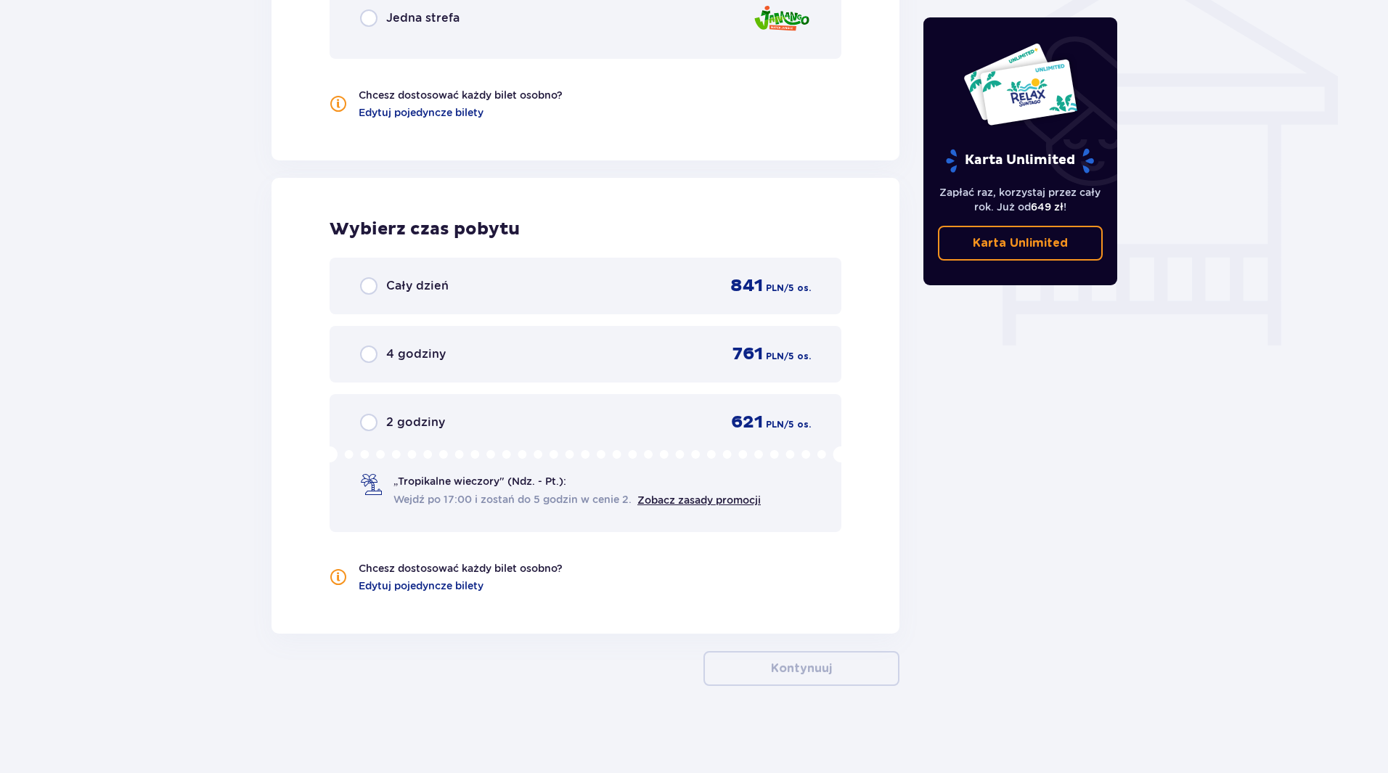
click at [619, 291] on div "Cały dzień 841 PLN / 5 os." at bounding box center [585, 286] width 451 height 22
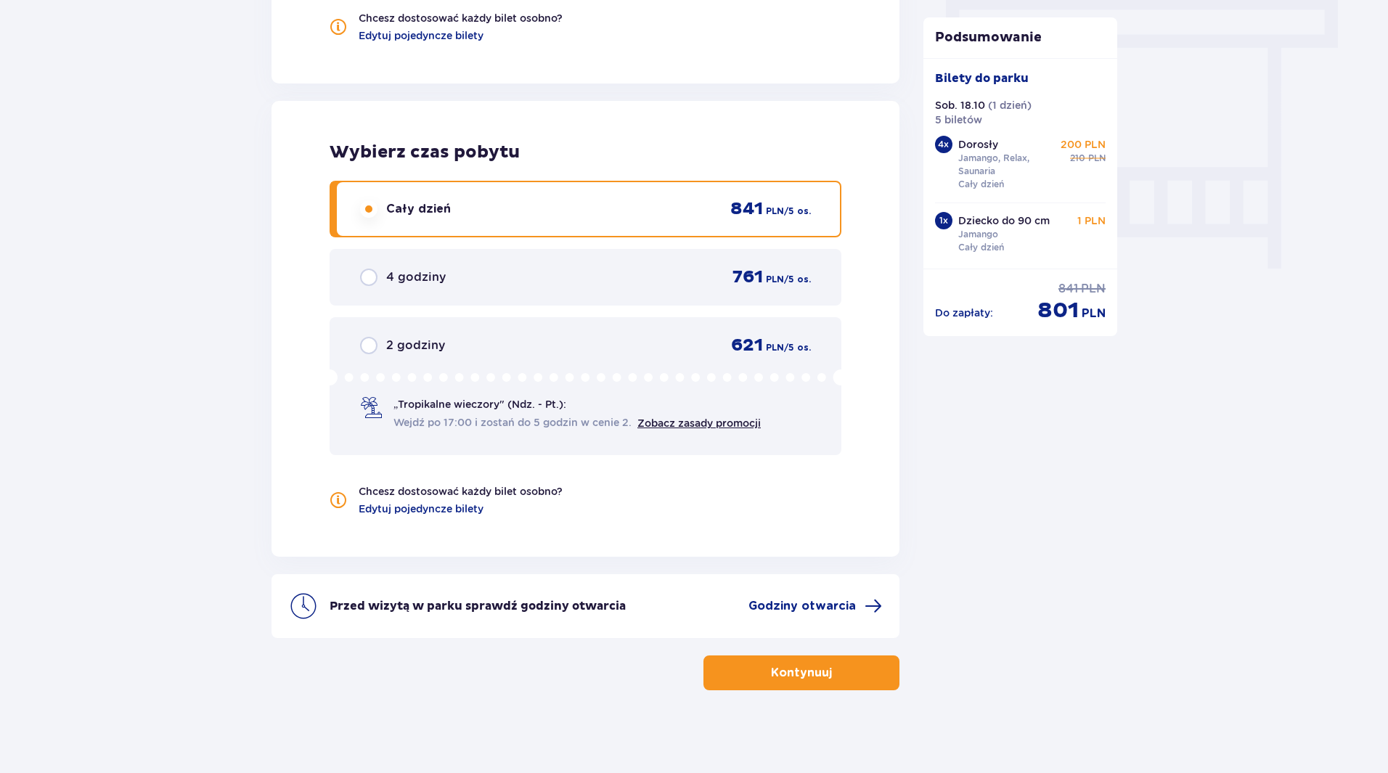
scroll to position [1302, 0]
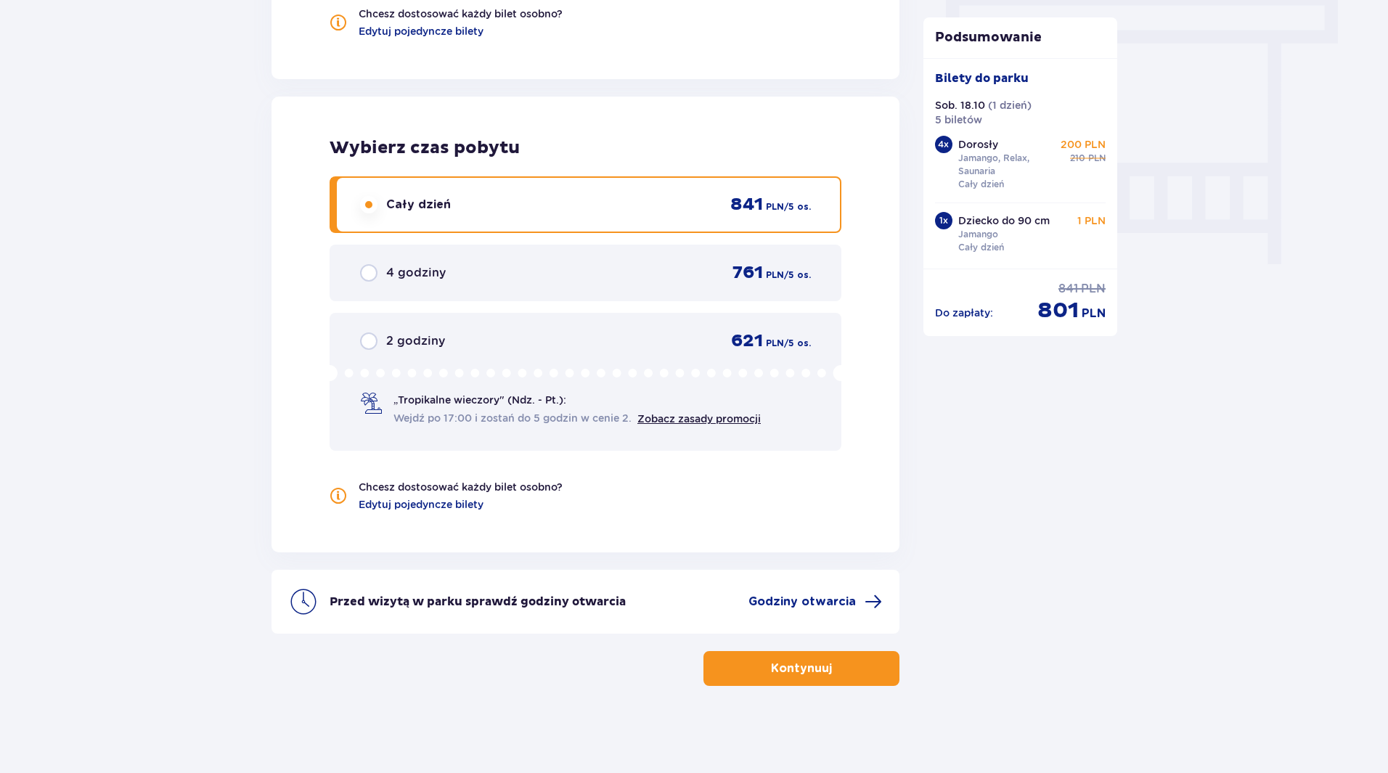
click at [952, 104] on p "Sob. 18.10" at bounding box center [960, 105] width 50 height 15
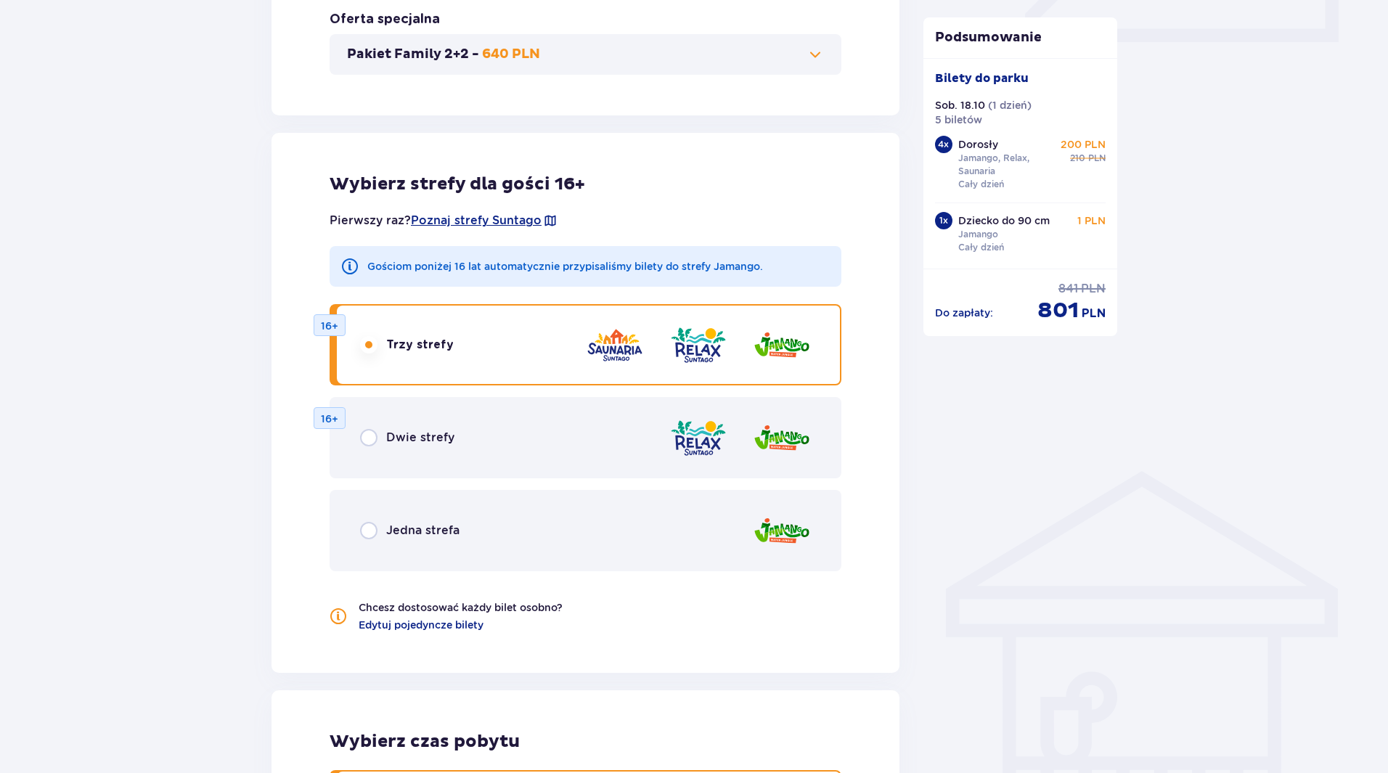
scroll to position [707, 0]
click at [659, 463] on div "Dwie strefy 16+" at bounding box center [586, 438] width 512 height 81
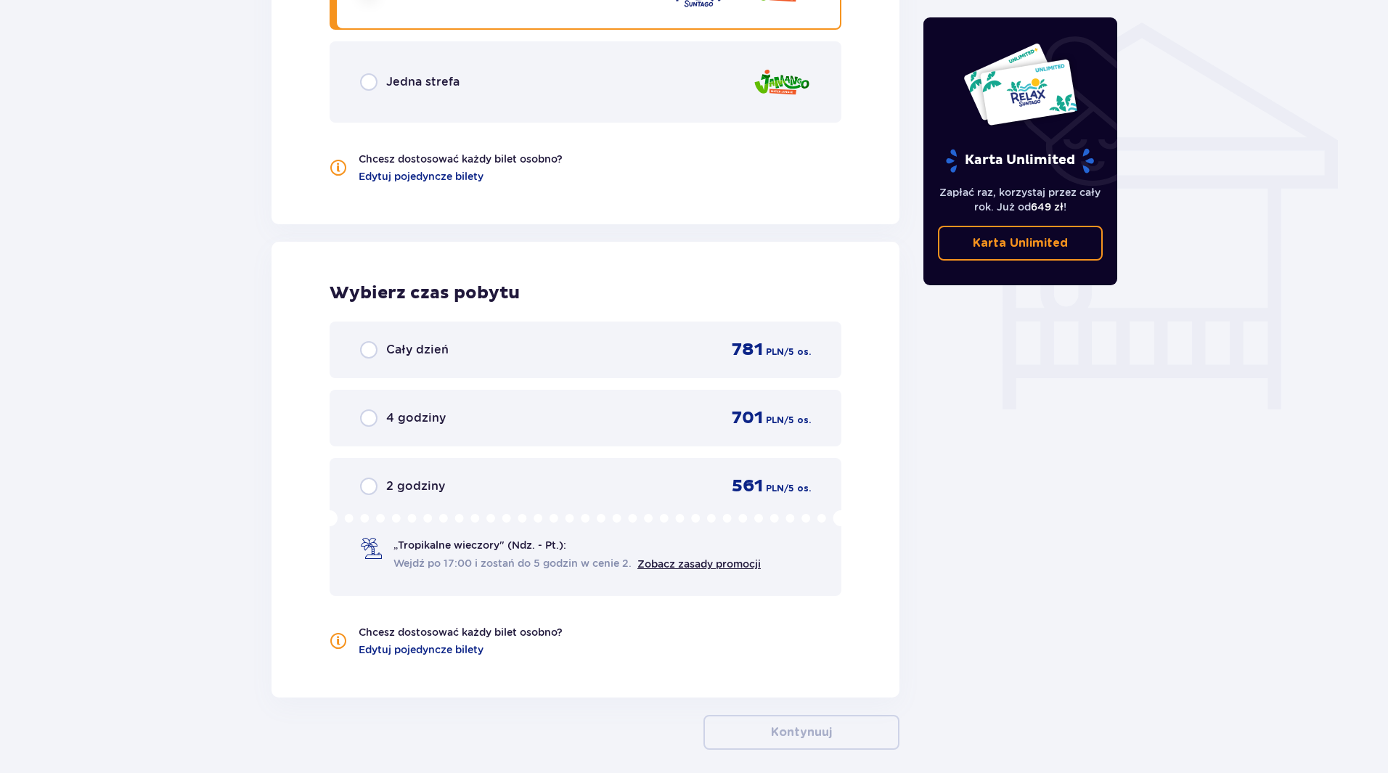
scroll to position [1221, 0]
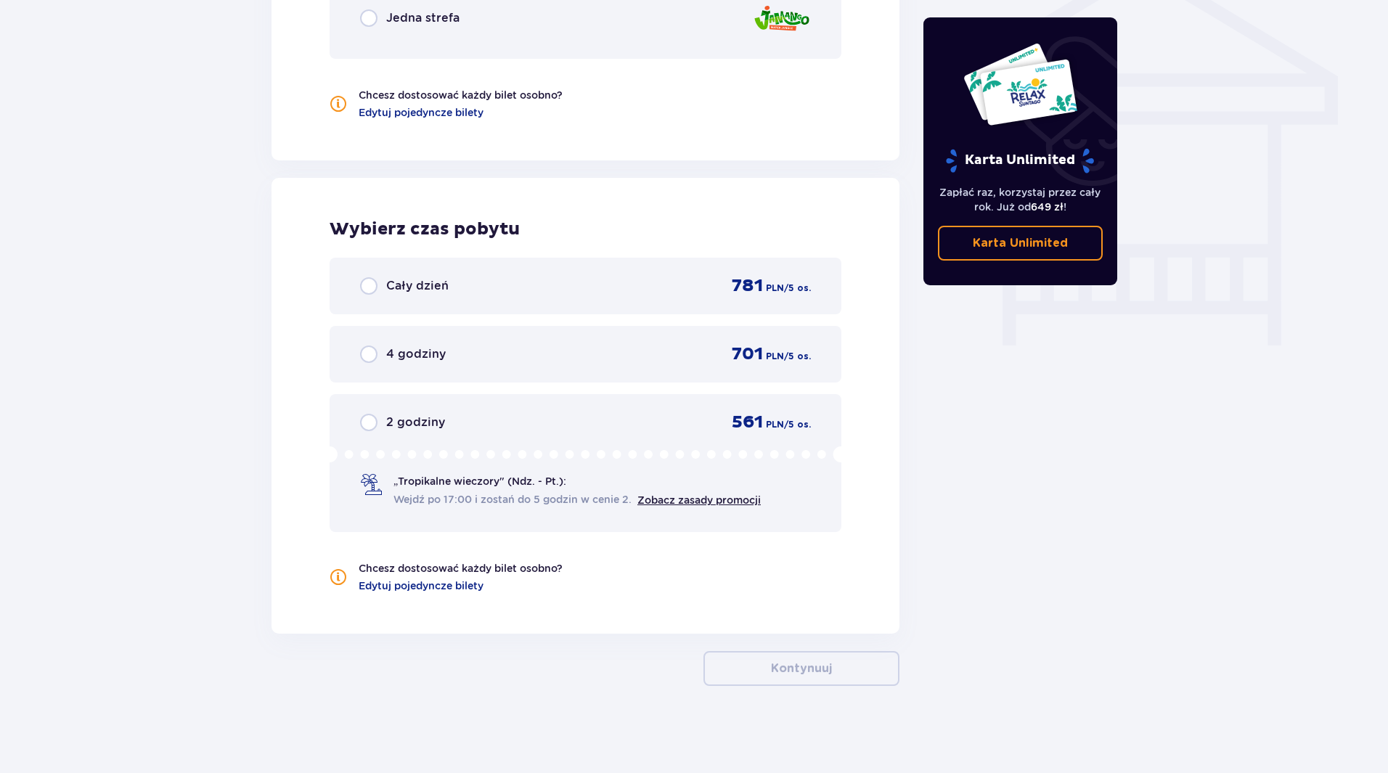
click at [624, 281] on div "Cały dzień 781 PLN / 5 os." at bounding box center [585, 286] width 451 height 22
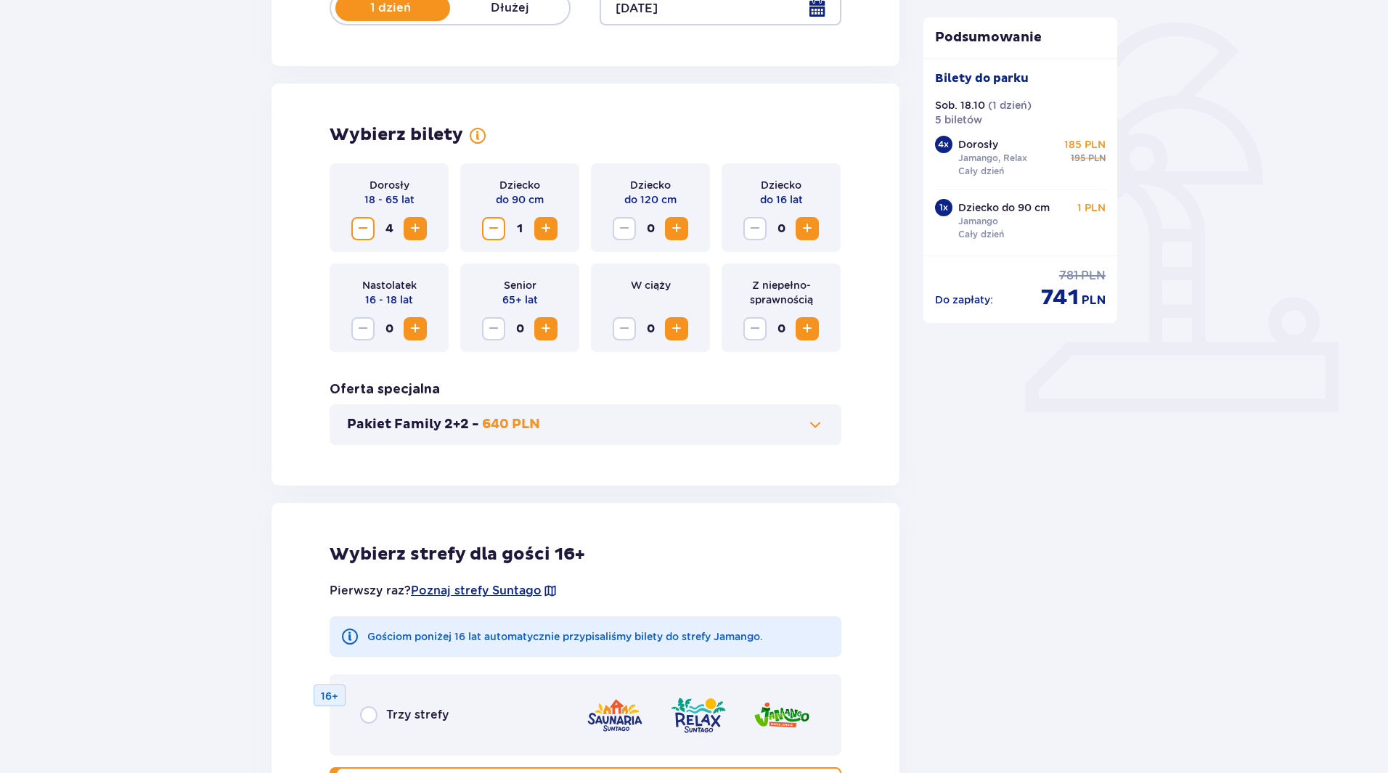
scroll to position [365, 0]
